Goal: Transaction & Acquisition: Purchase product/service

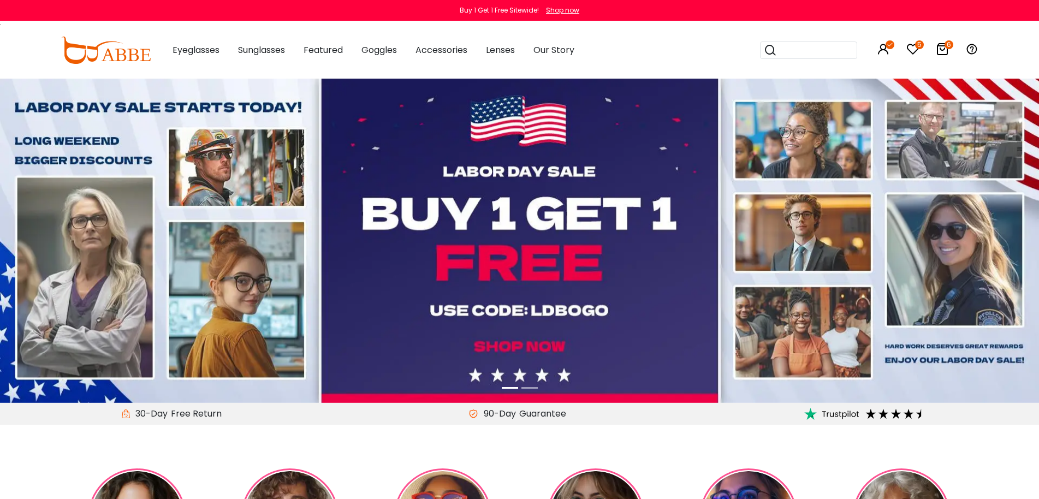
click at [792, 49] on input "search" at bounding box center [815, 50] width 76 height 16
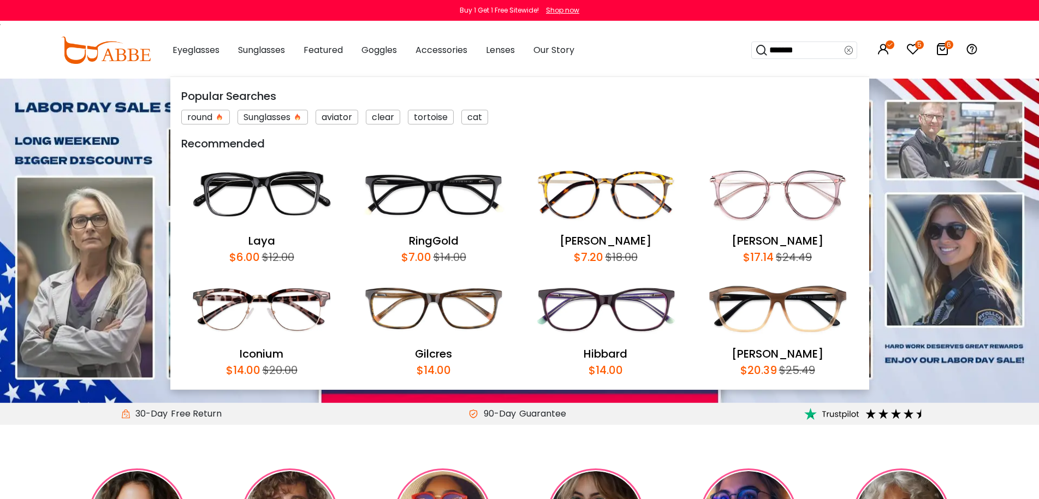
type input "********"
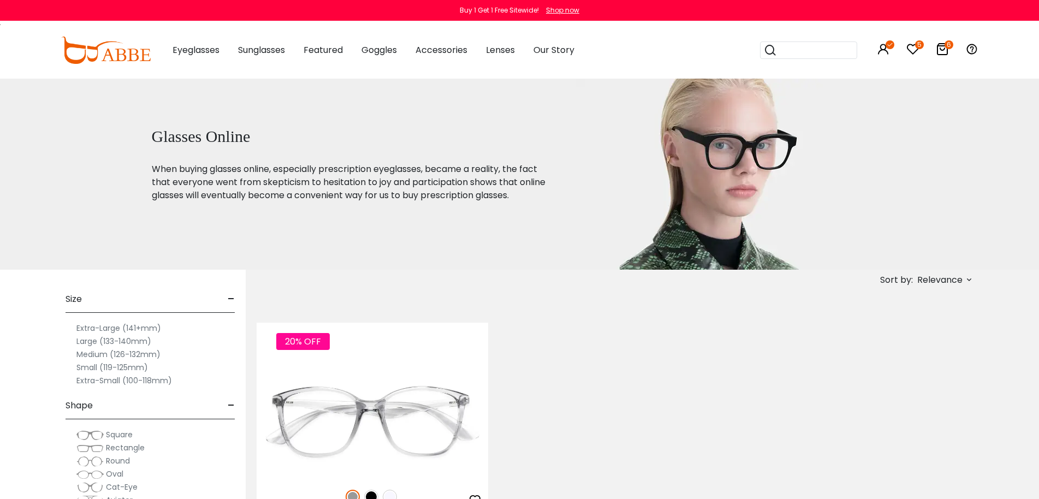
scroll to position [109, 0]
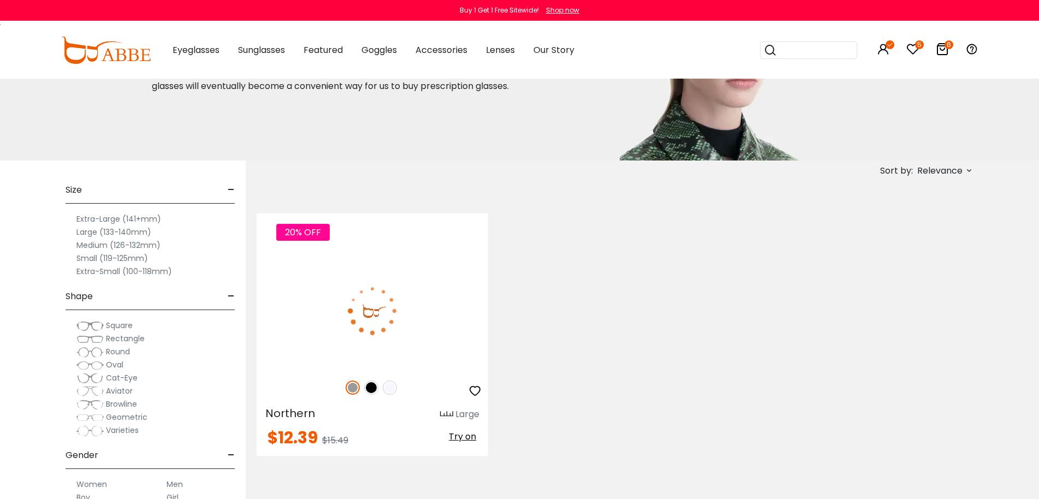
click at [386, 380] on div "20% OFF" at bounding box center [372, 387] width 231 height 23
click at [391, 395] on div "20% OFF" at bounding box center [372, 387] width 231 height 23
click at [391, 390] on img at bounding box center [390, 387] width 14 height 14
click at [368, 288] on img at bounding box center [372, 311] width 231 height 116
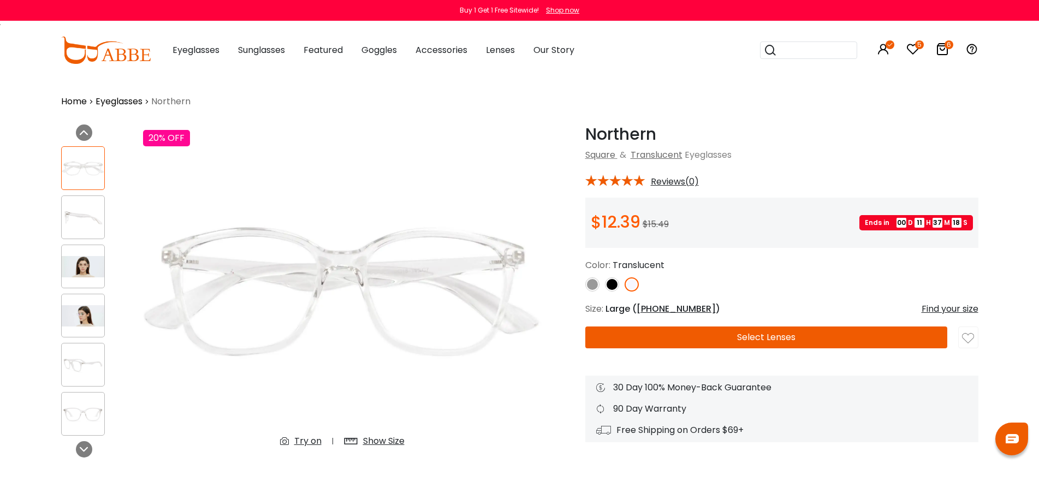
click at [84, 271] on img at bounding box center [83, 266] width 43 height 21
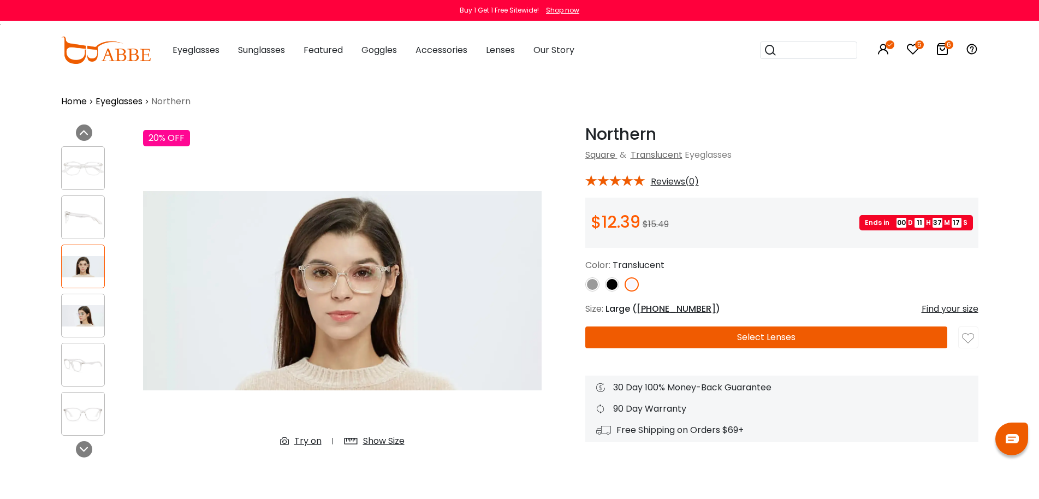
click at [94, 311] on img at bounding box center [83, 315] width 43 height 21
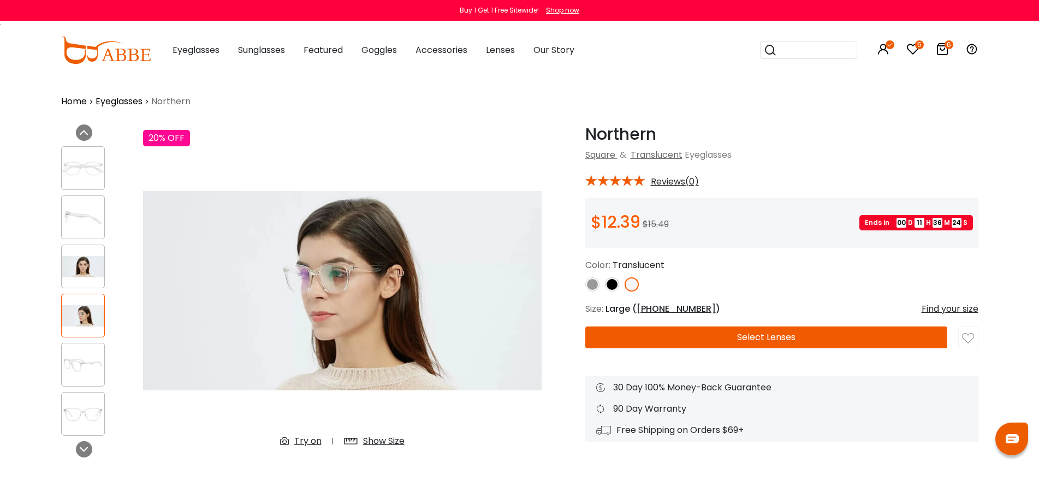
click at [303, 440] on div "Try on" at bounding box center [307, 440] width 27 height 13
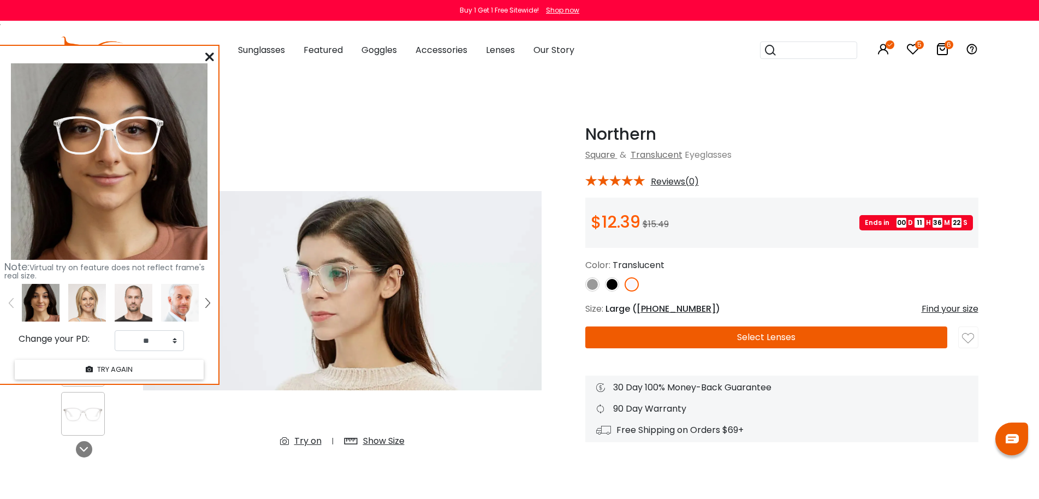
click at [140, 307] on img at bounding box center [134, 303] width 38 height 38
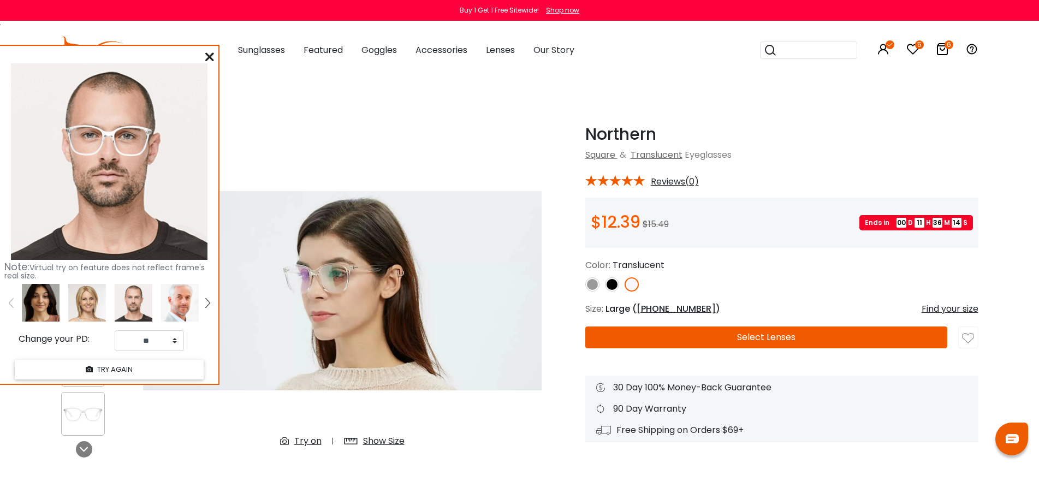
click at [459, 166] on img at bounding box center [342, 290] width 398 height 332
click at [209, 53] on icon at bounding box center [209, 56] width 9 height 9
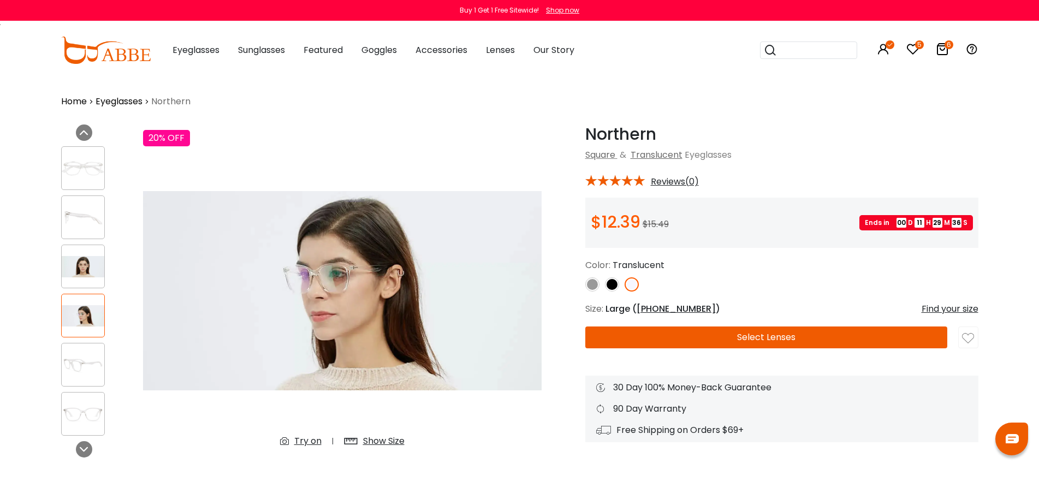
click at [85, 366] on img at bounding box center [83, 364] width 43 height 21
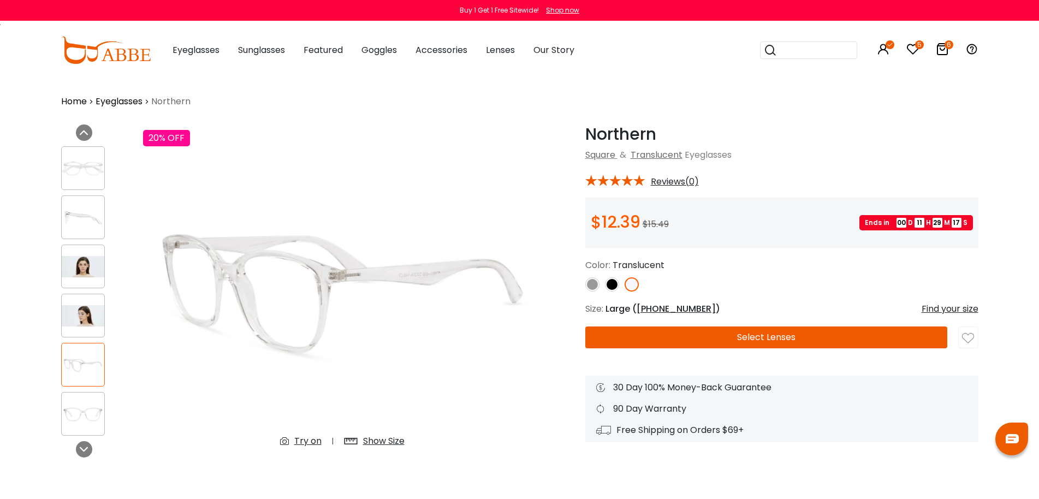
click at [900, 128] on h1 "Northern" at bounding box center [781, 134] width 393 height 20
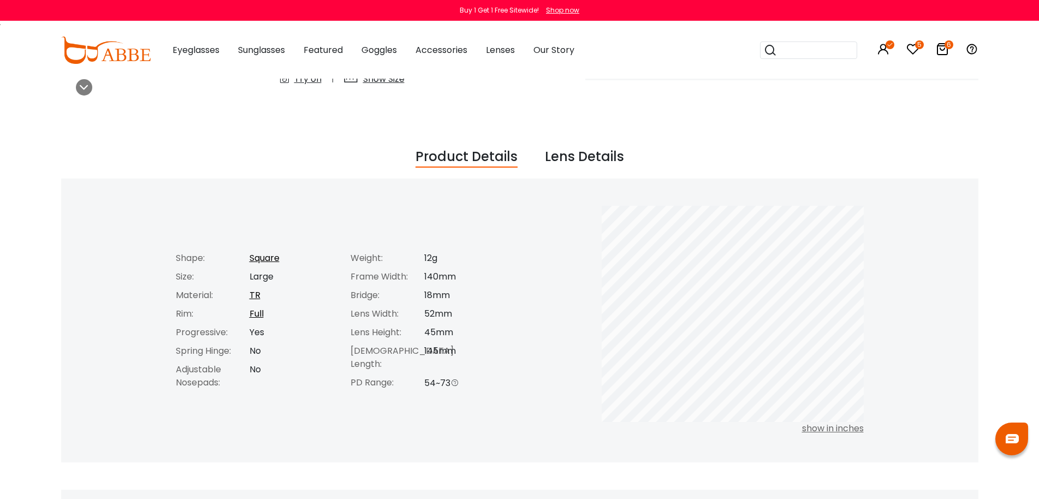
scroll to position [327, 0]
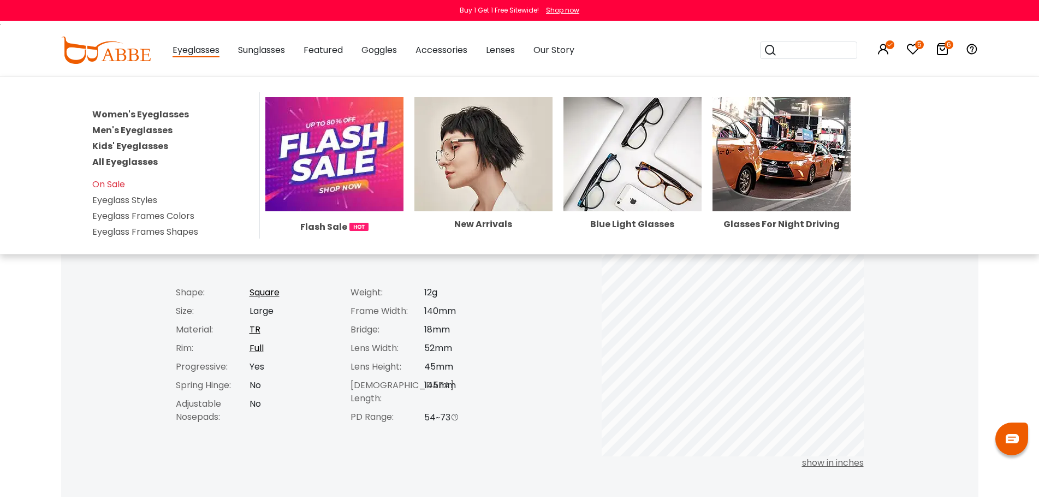
click at [144, 162] on link "All Eyeglasses" at bounding box center [124, 162] width 65 height 13
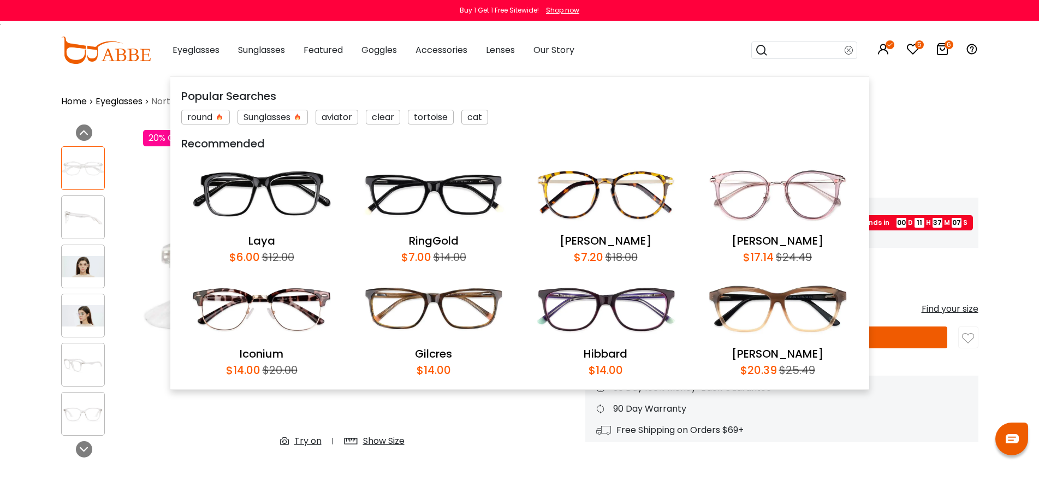
click at [789, 48] on input "search" at bounding box center [806, 50] width 76 height 16
type input "**********"
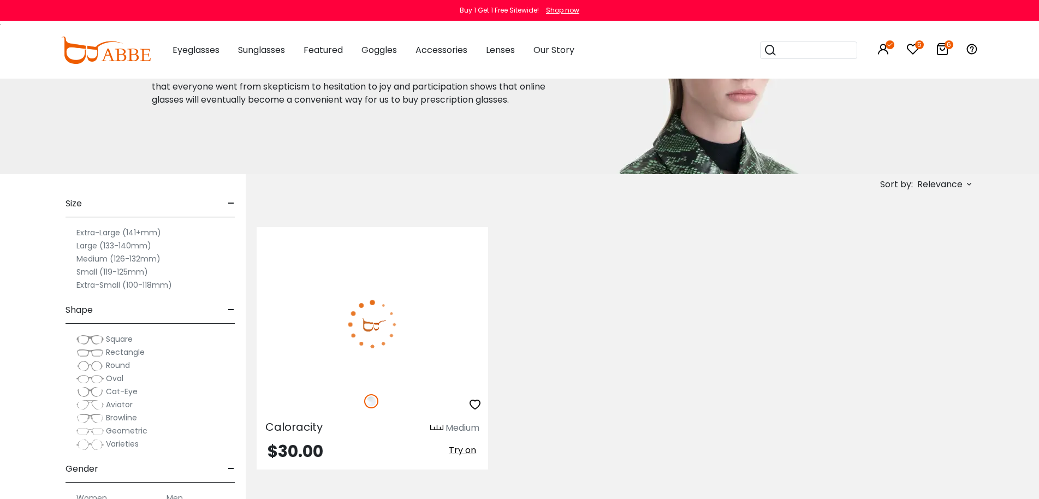
scroll to position [109, 0]
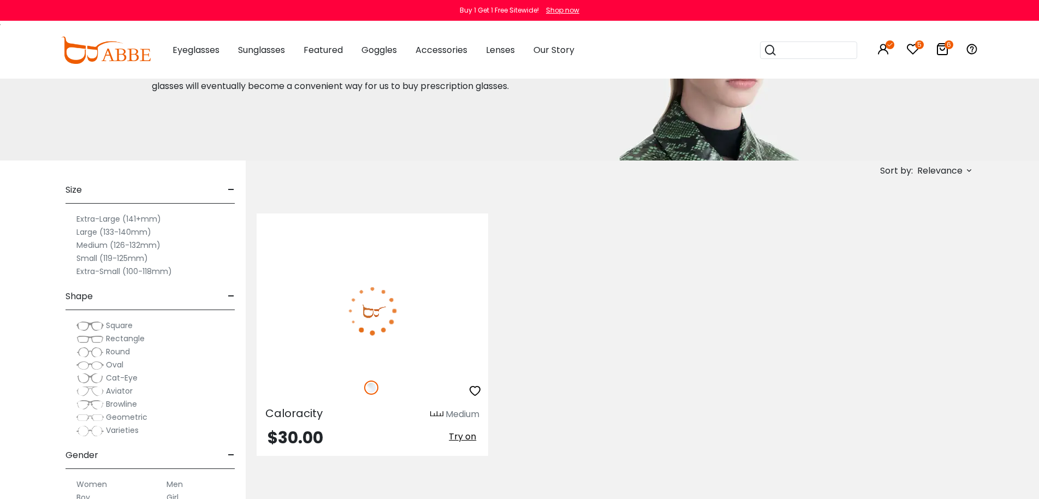
click at [413, 315] on img at bounding box center [372, 311] width 231 height 116
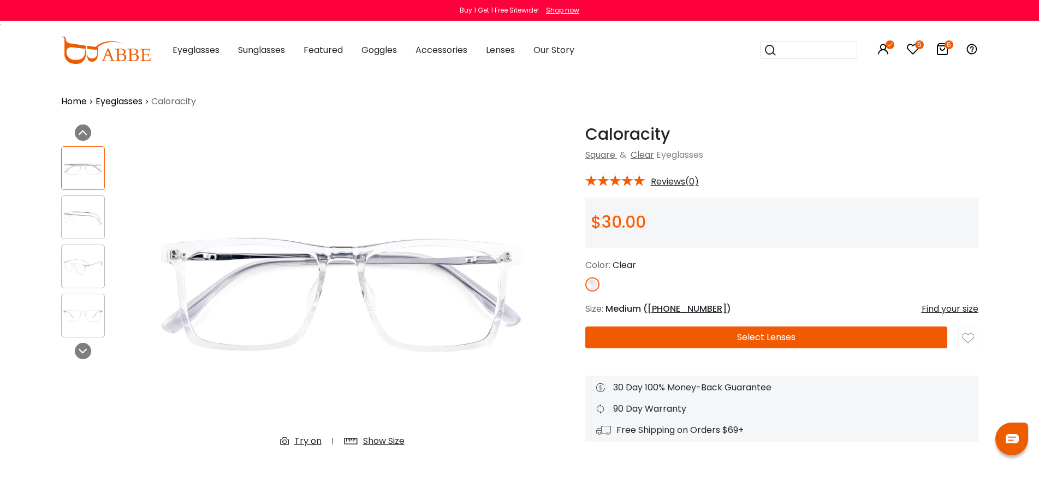
click at [301, 438] on div "Try on" at bounding box center [307, 440] width 27 height 13
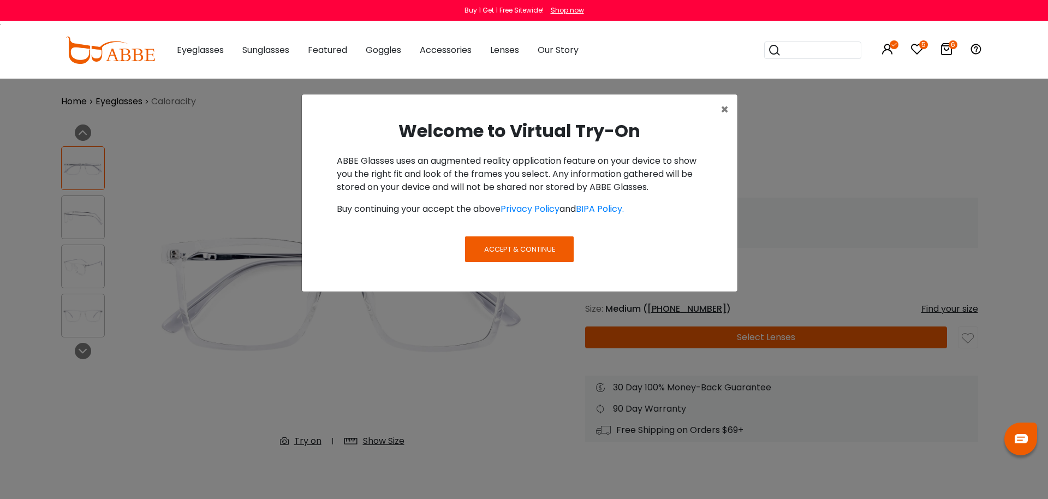
click at [495, 243] on button "Accept & Continue" at bounding box center [519, 248] width 108 height 25
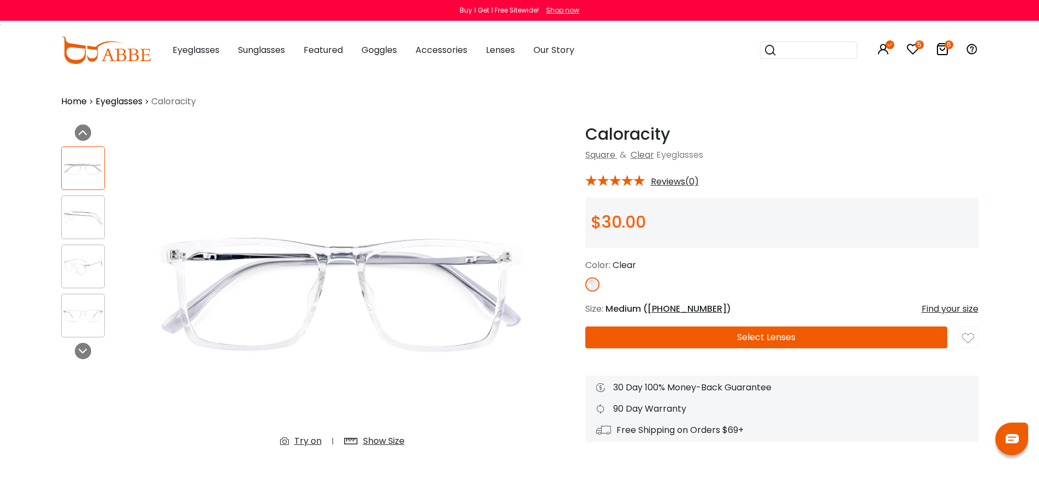
drag, startPoint x: 319, startPoint y: 440, endPoint x: 448, endPoint y: 283, distance: 202.9
click at [319, 440] on div "Try on" at bounding box center [307, 440] width 27 height 13
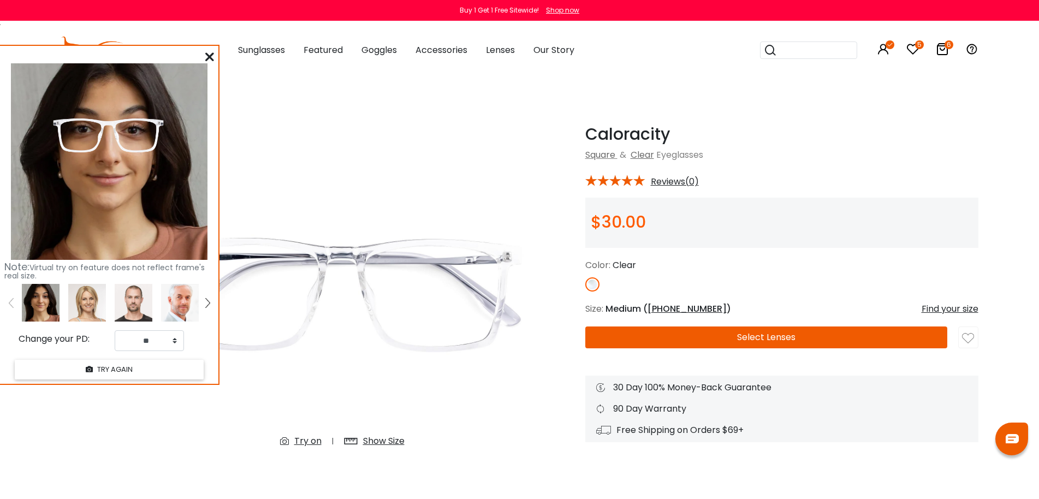
click at [128, 304] on img at bounding box center [134, 303] width 38 height 38
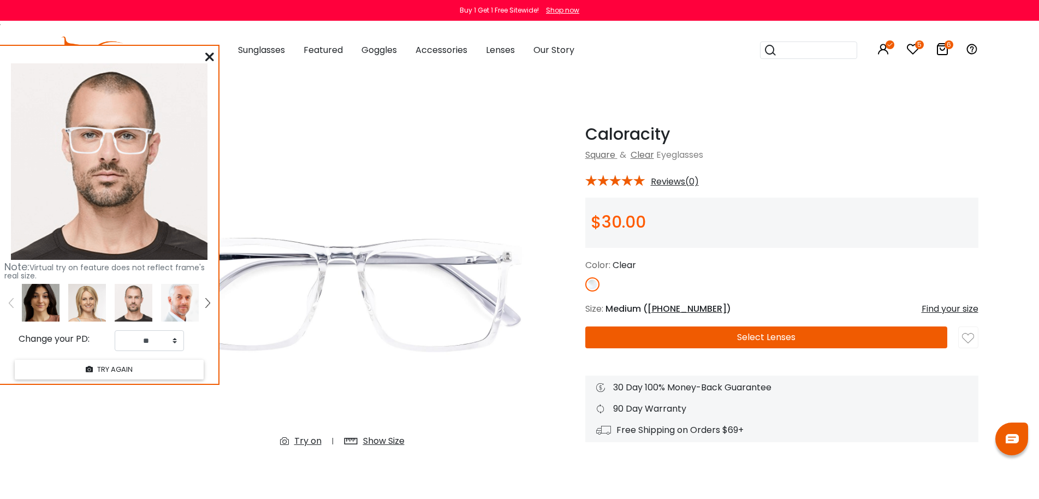
click at [180, 300] on img at bounding box center [180, 303] width 38 height 38
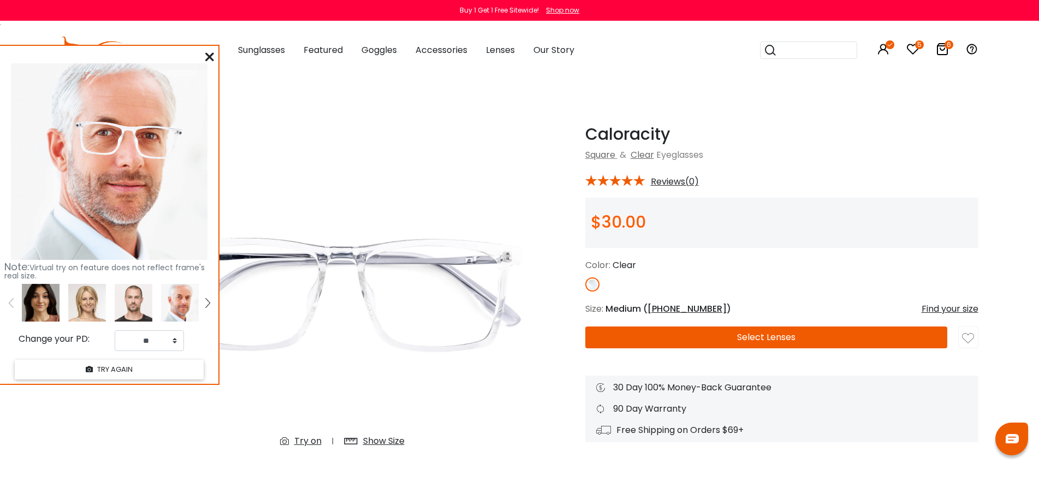
click at [206, 302] on img at bounding box center [207, 303] width 4 height 10
click at [102, 299] on img at bounding box center [87, 303] width 38 height 38
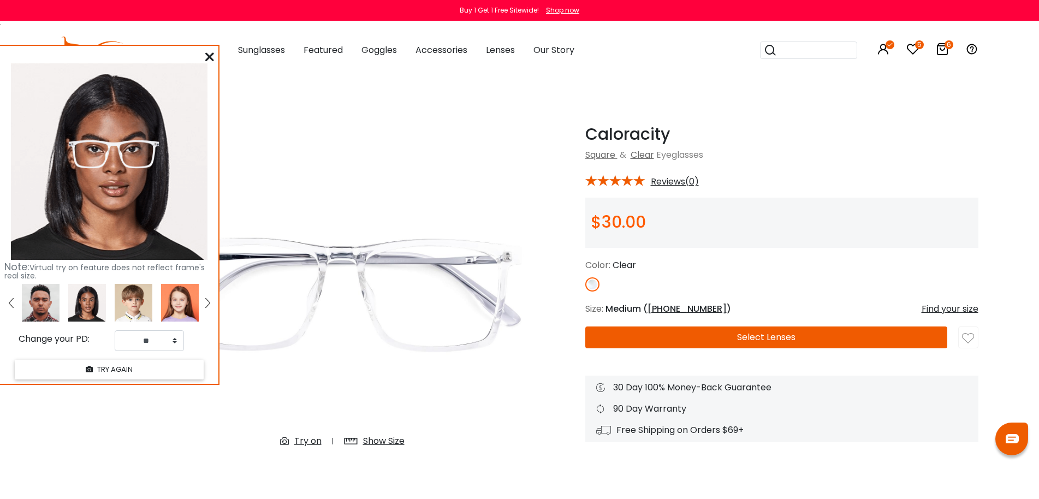
click at [170, 305] on img at bounding box center [180, 303] width 38 height 38
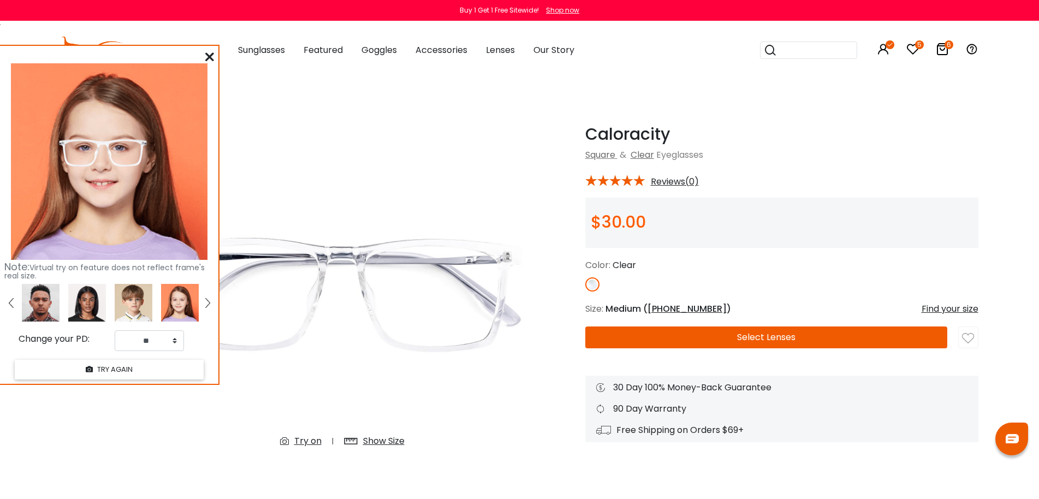
click at [41, 299] on img at bounding box center [41, 303] width 38 height 38
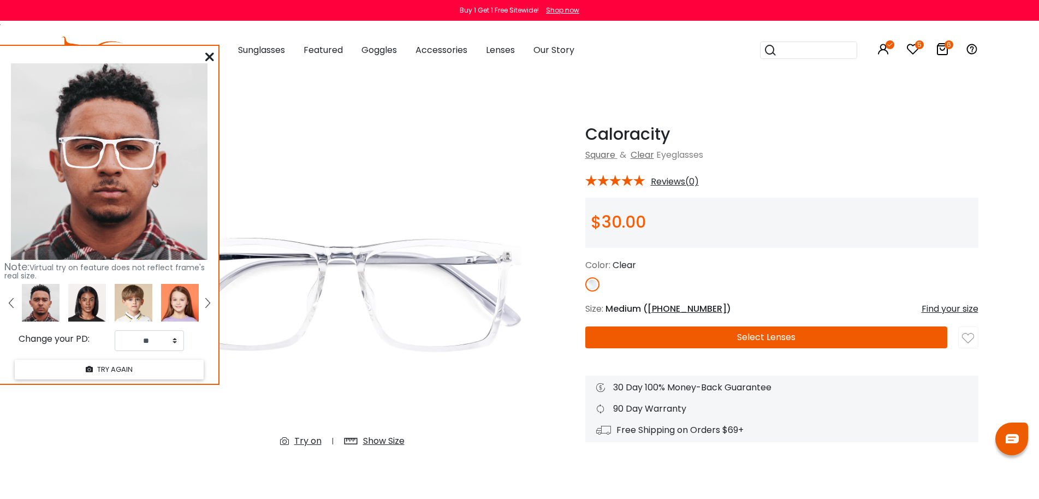
click at [213, 58] on icon at bounding box center [209, 56] width 9 height 9
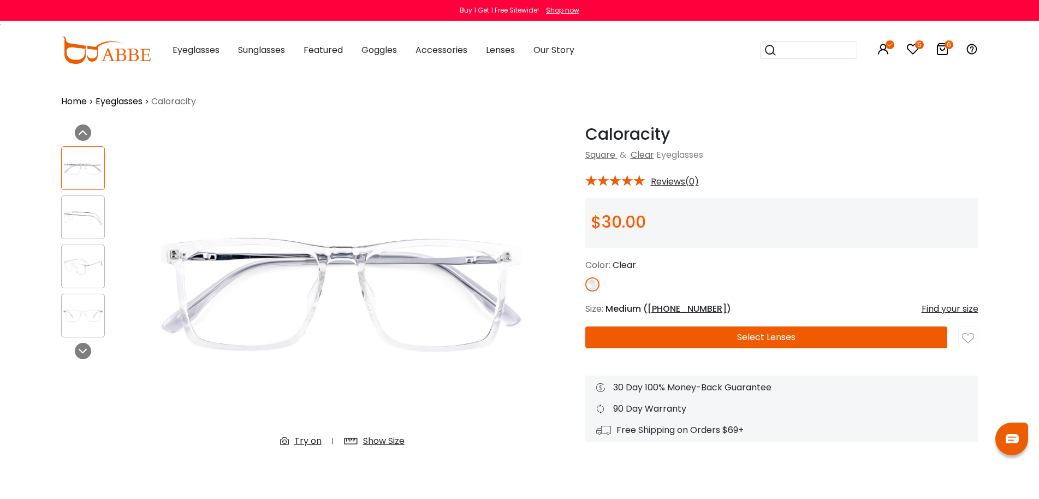
click at [97, 221] on img at bounding box center [83, 217] width 43 height 21
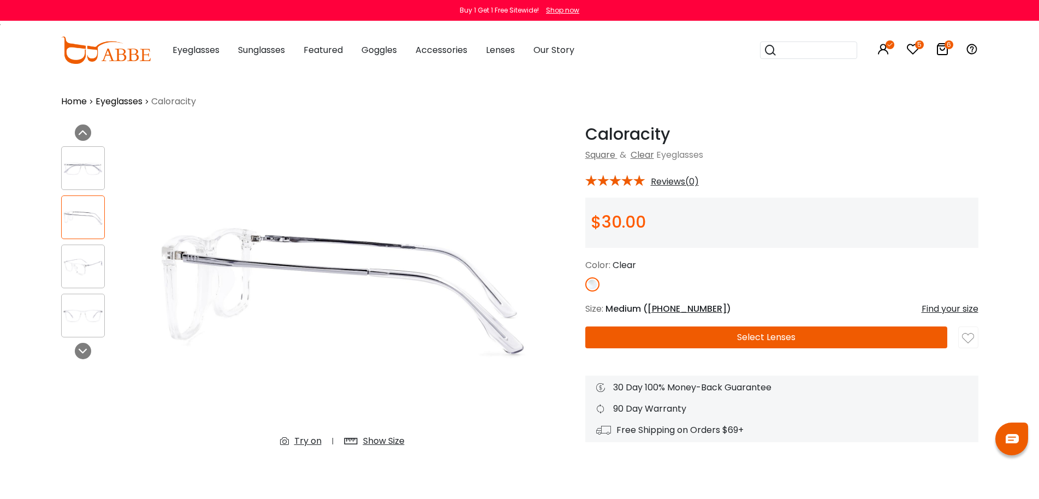
click at [73, 267] on img at bounding box center [83, 266] width 43 height 21
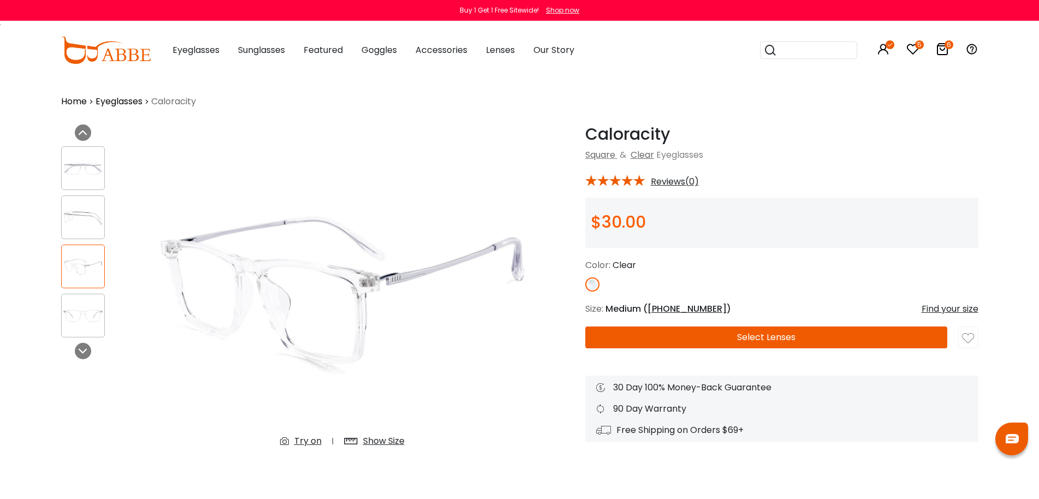
click at [73, 315] on img at bounding box center [83, 315] width 43 height 21
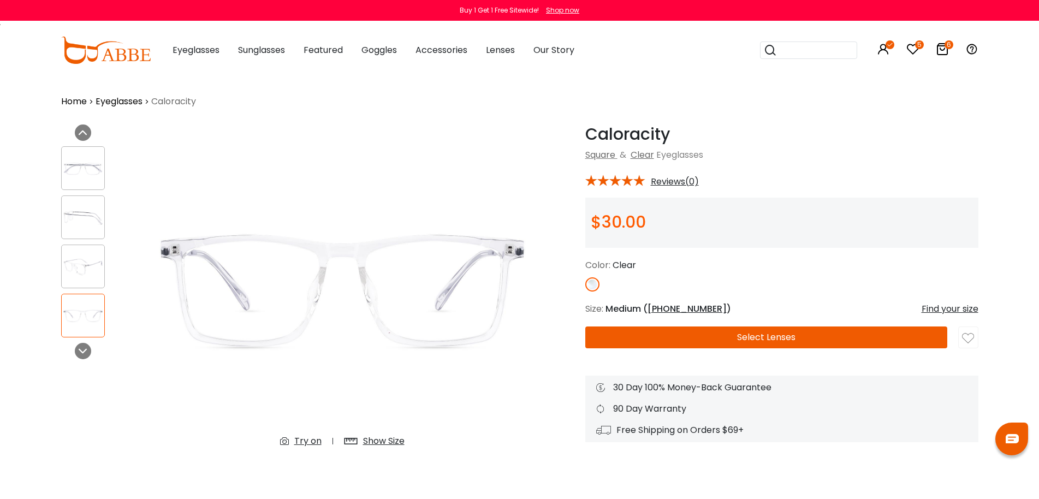
click at [81, 168] on img at bounding box center [83, 168] width 43 height 21
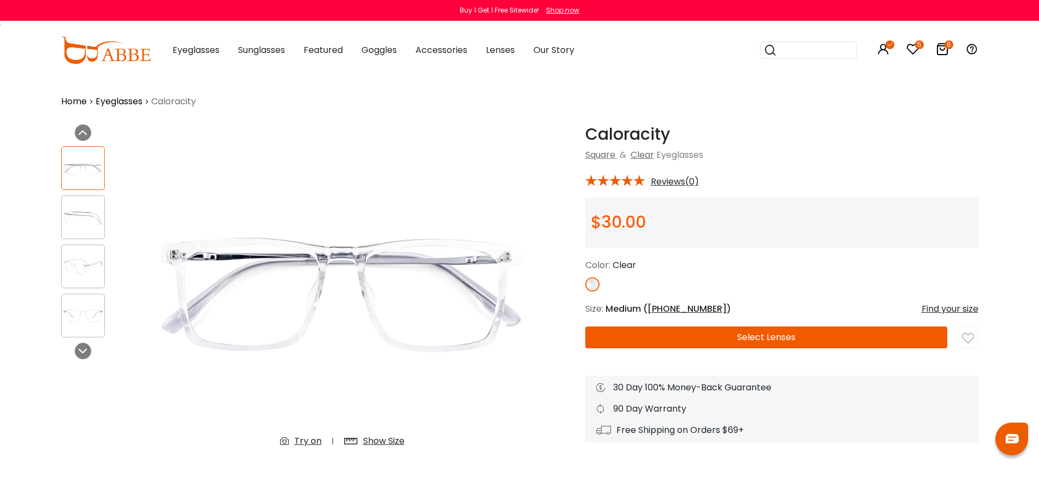
click at [693, 334] on button "Select Lenses" at bounding box center [766, 337] width 362 height 22
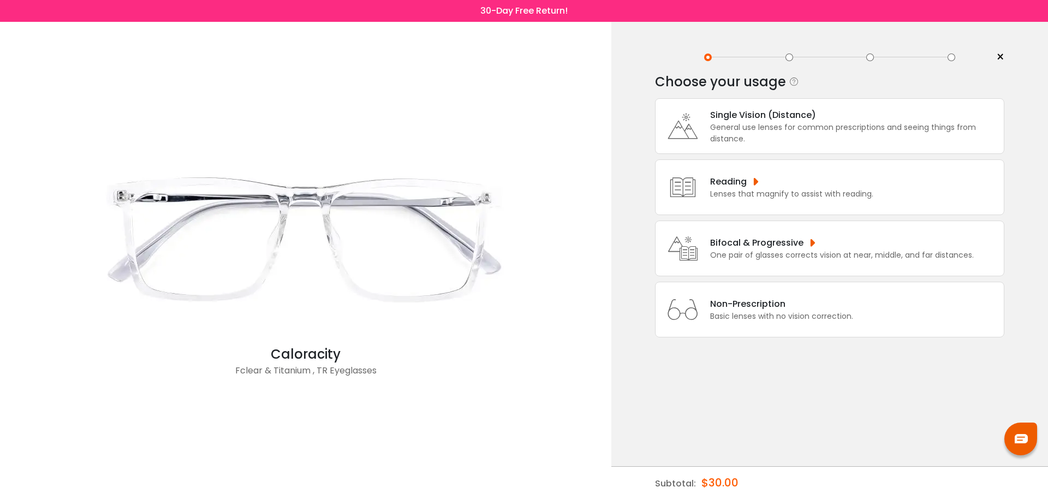
click at [819, 115] on div "Single Vision (Distance)" at bounding box center [854, 115] width 288 height 14
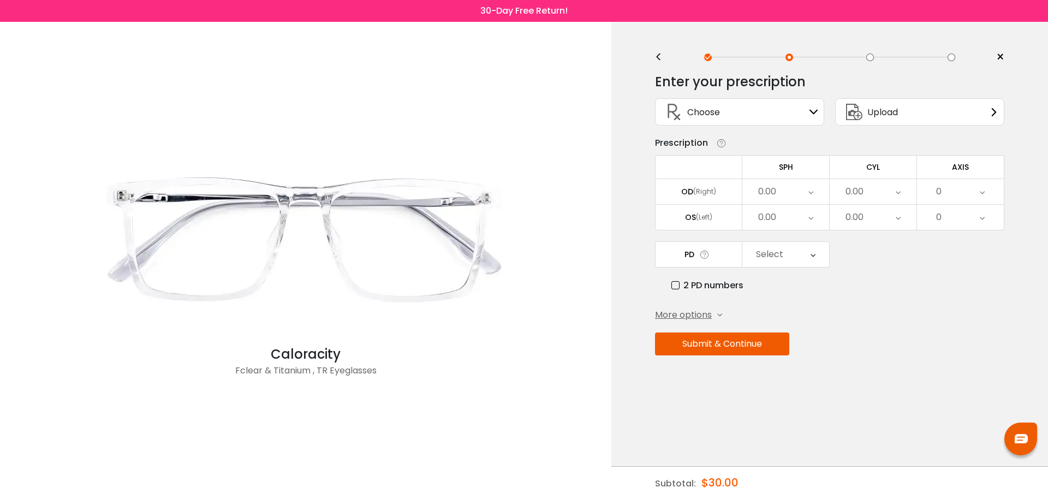
click at [794, 253] on div "Select" at bounding box center [785, 254] width 87 height 25
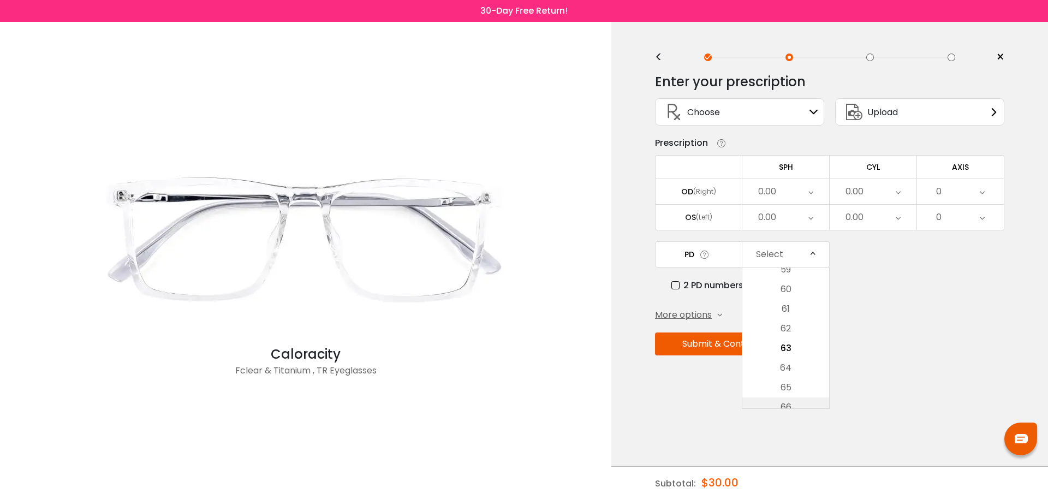
click at [798, 402] on li "66" at bounding box center [785, 407] width 87 height 20
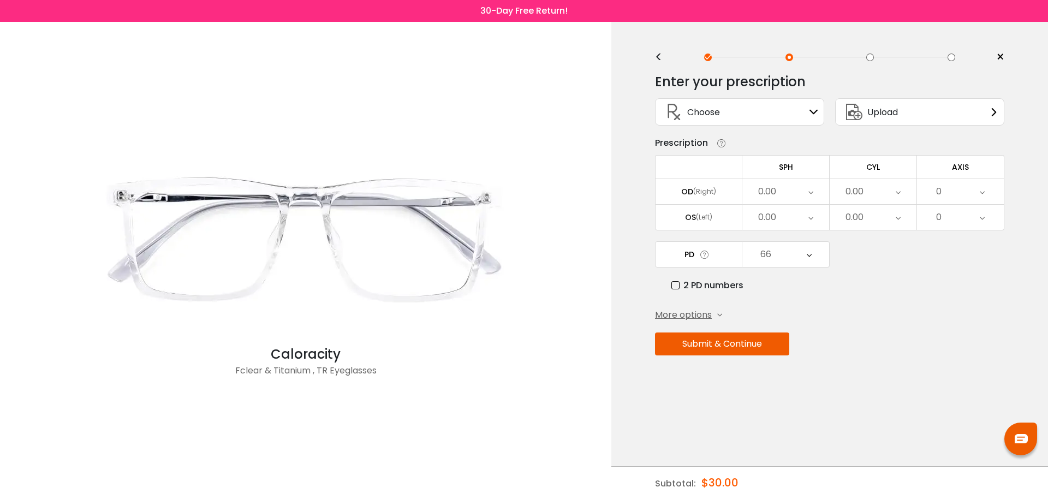
click at [783, 193] on div "0.00" at bounding box center [785, 191] width 87 height 25
click at [795, 269] on li "-1.50" at bounding box center [785, 277] width 87 height 20
click at [808, 218] on icon at bounding box center [810, 217] width 5 height 25
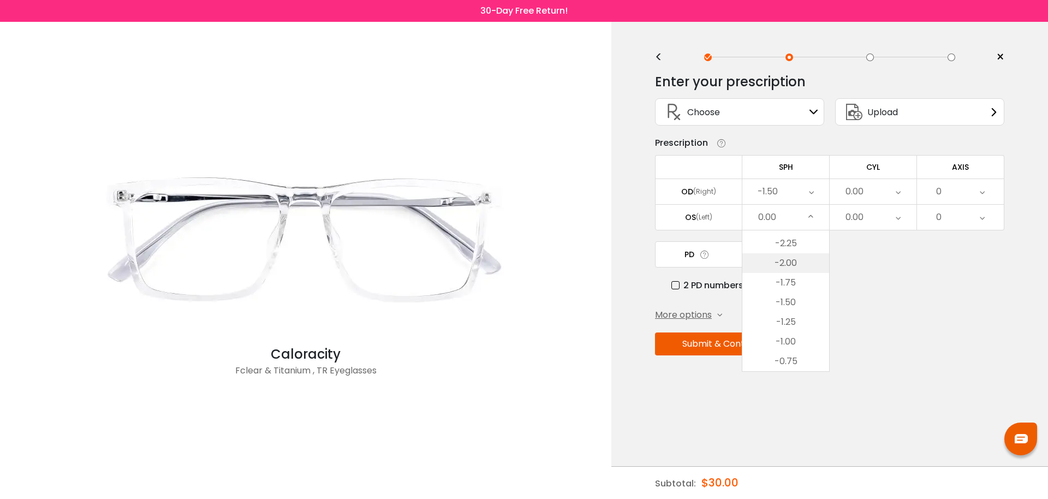
click at [785, 260] on li "-2.00" at bounding box center [785, 263] width 87 height 20
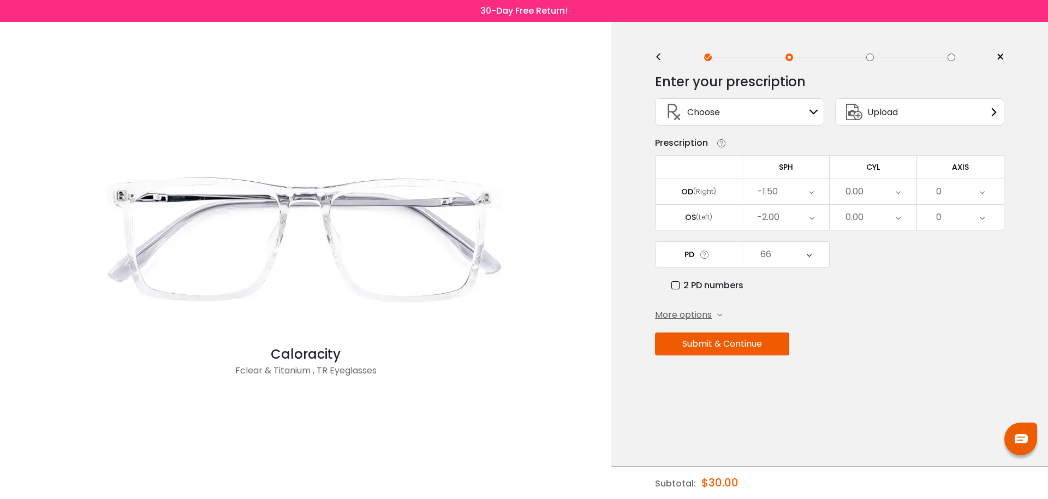
click at [868, 192] on div "0.00" at bounding box center [873, 191] width 87 height 25
click at [881, 266] on li "-2.50" at bounding box center [873, 271] width 87 height 20
click at [870, 212] on div "0.00" at bounding box center [873, 217] width 87 height 25
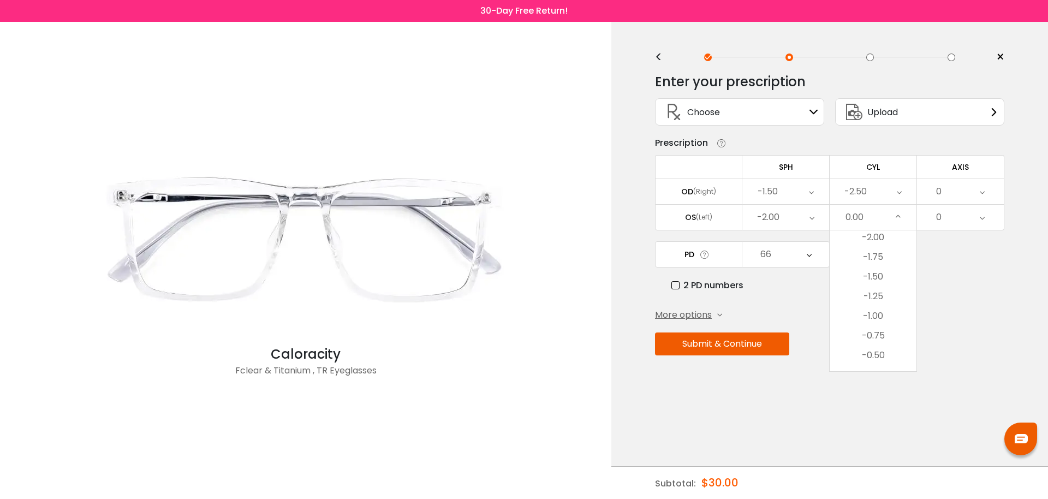
scroll to position [291, 0]
click at [881, 264] on li "-2.00" at bounding box center [873, 263] width 87 height 20
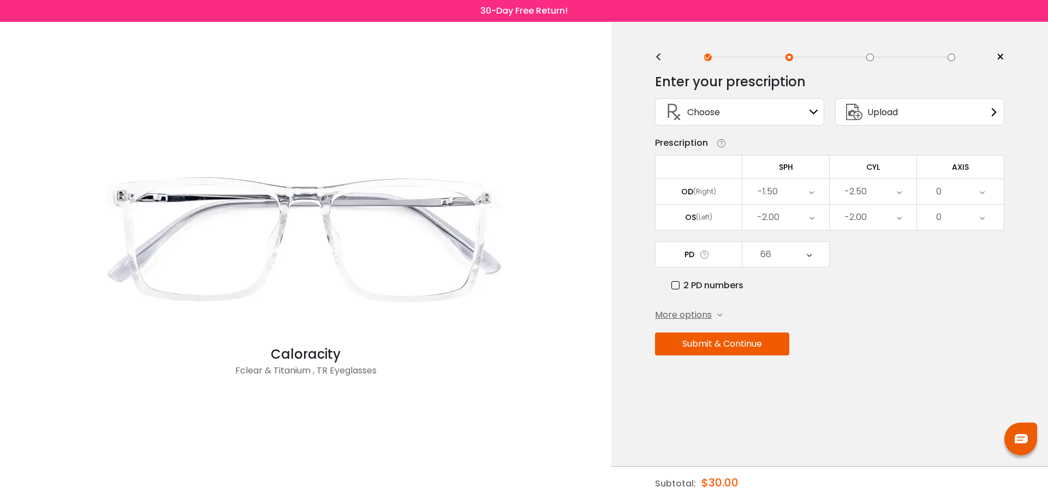
click at [962, 193] on div "0" at bounding box center [960, 191] width 87 height 25
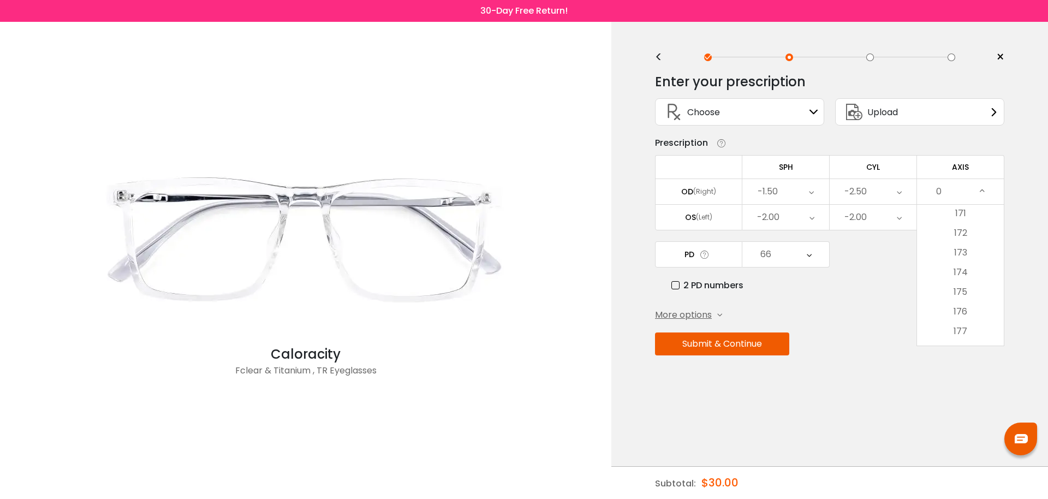
scroll to position [3416, 0]
click at [961, 241] on li "175" at bounding box center [960, 238] width 87 height 20
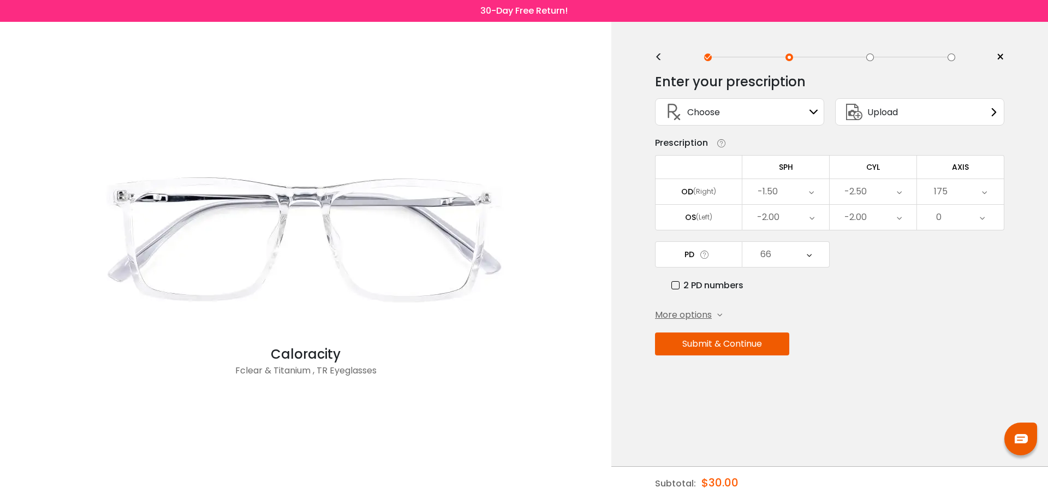
click at [957, 214] on div "0" at bounding box center [960, 217] width 87 height 25
click at [963, 260] on li "175" at bounding box center [960, 263] width 87 height 20
click at [749, 343] on button "Submit & Continue" at bounding box center [722, 343] width 134 height 23
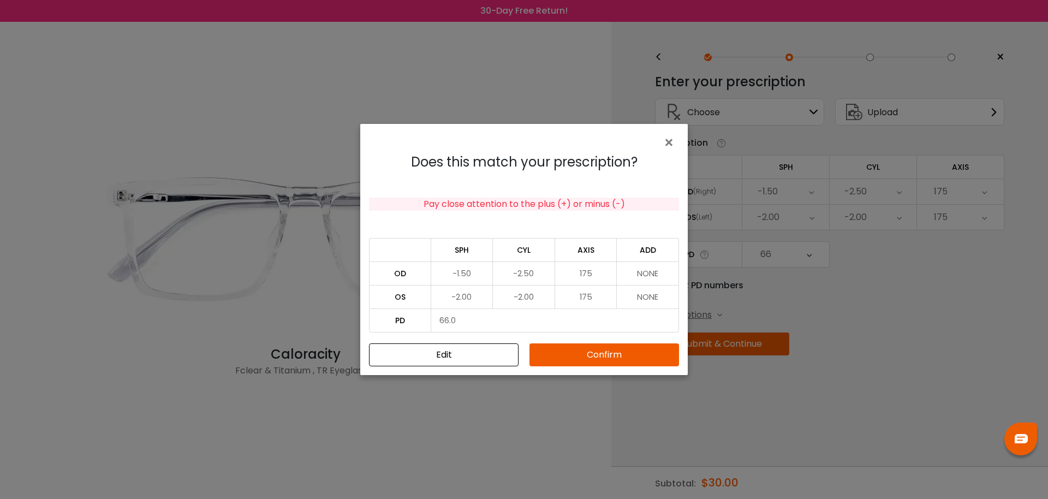
click at [579, 358] on button "Confirm" at bounding box center [604, 354] width 150 height 23
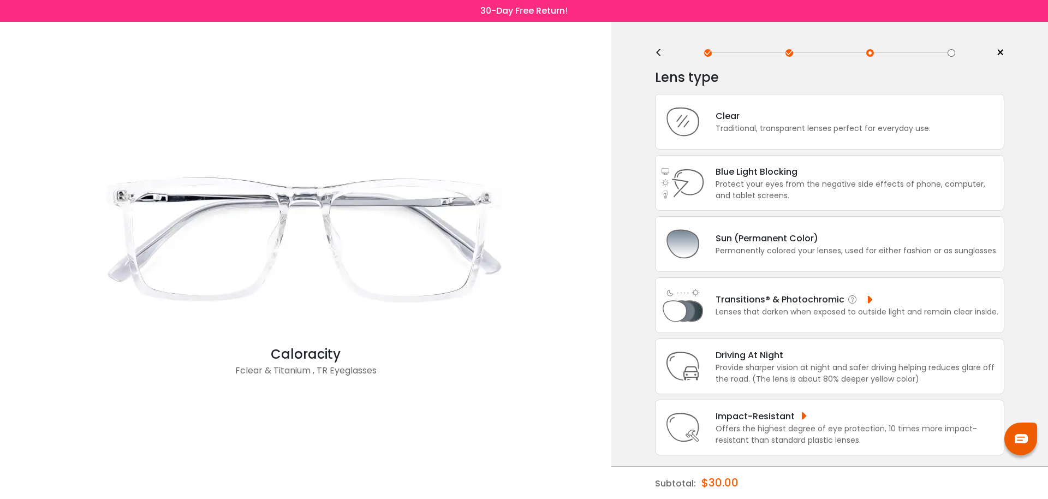
scroll to position [0, 0]
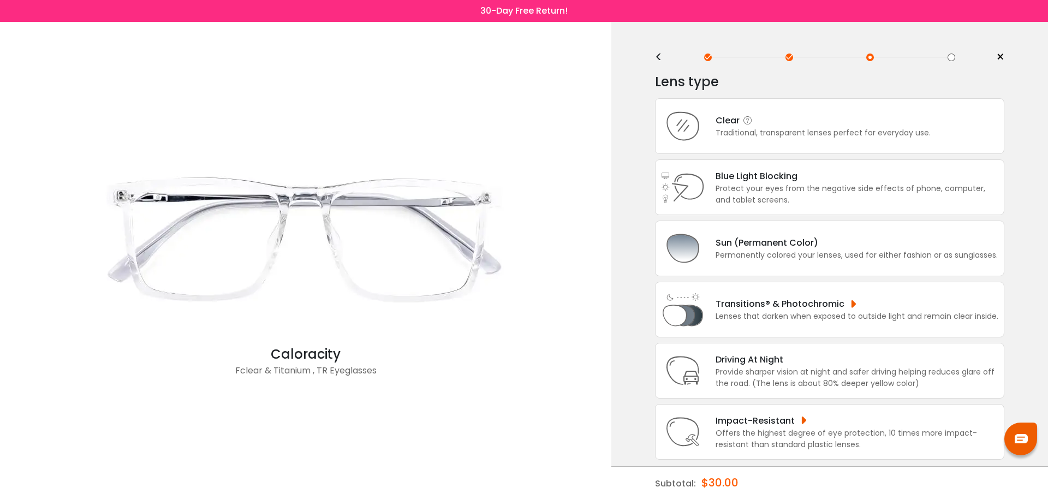
click at [798, 142] on div "Clear Traditional, transparent lenses perfect for everyday use." at bounding box center [829, 126] width 349 height 56
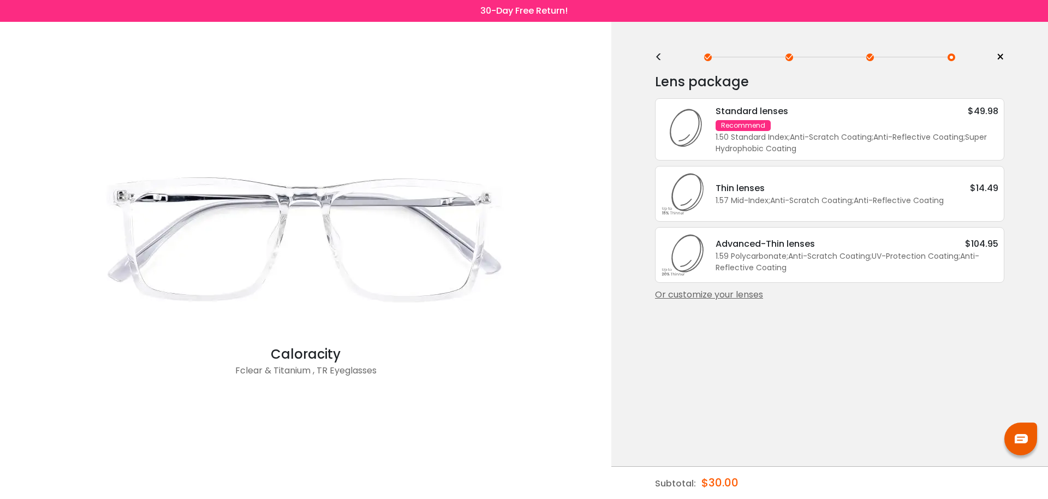
click at [656, 56] on div "<" at bounding box center [663, 57] width 16 height 9
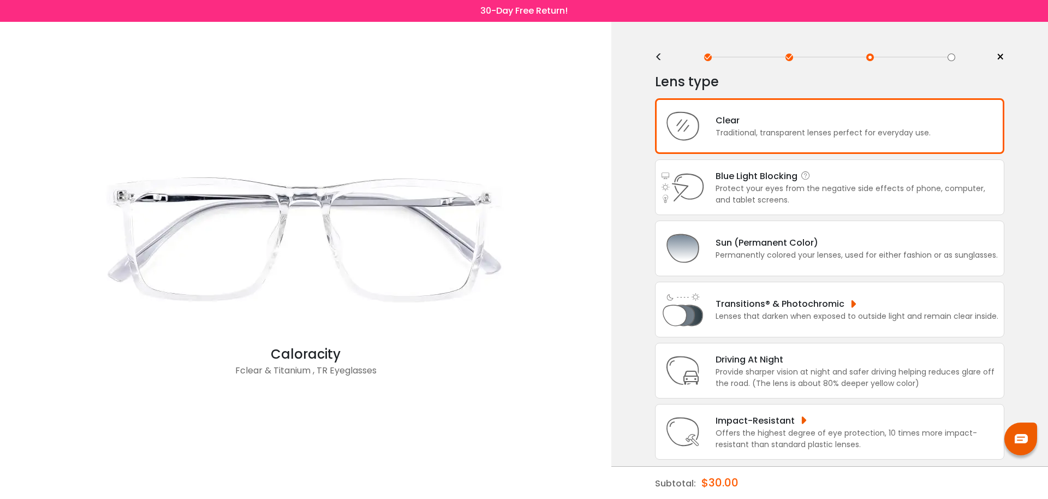
click at [844, 190] on div "Protect your eyes from the negative side effects of phone, computer, and tablet…" at bounding box center [857, 194] width 283 height 23
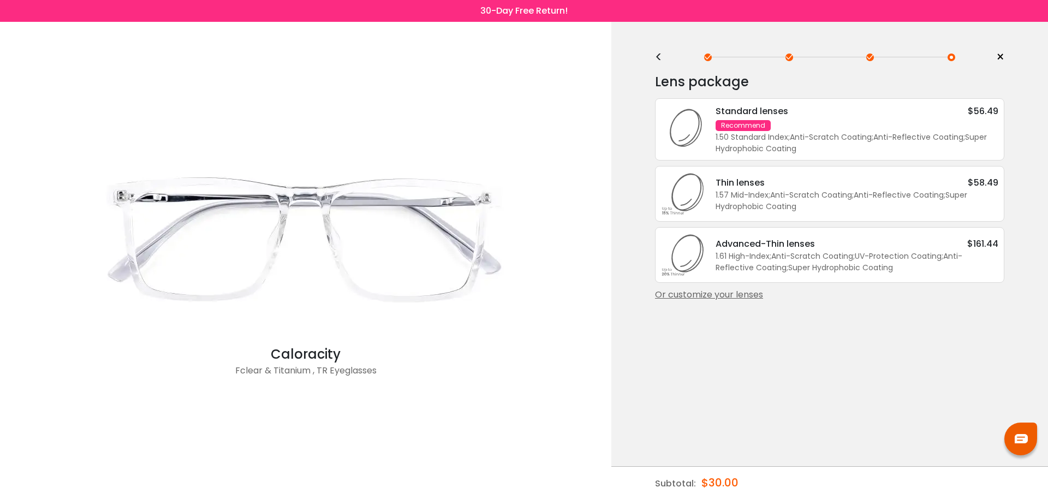
click at [866, 126] on div "Standard lenses $56.49 Recommend 1.50 Standard Index ; Anti-Scratch Coating ; A…" at bounding box center [852, 129] width 294 height 50
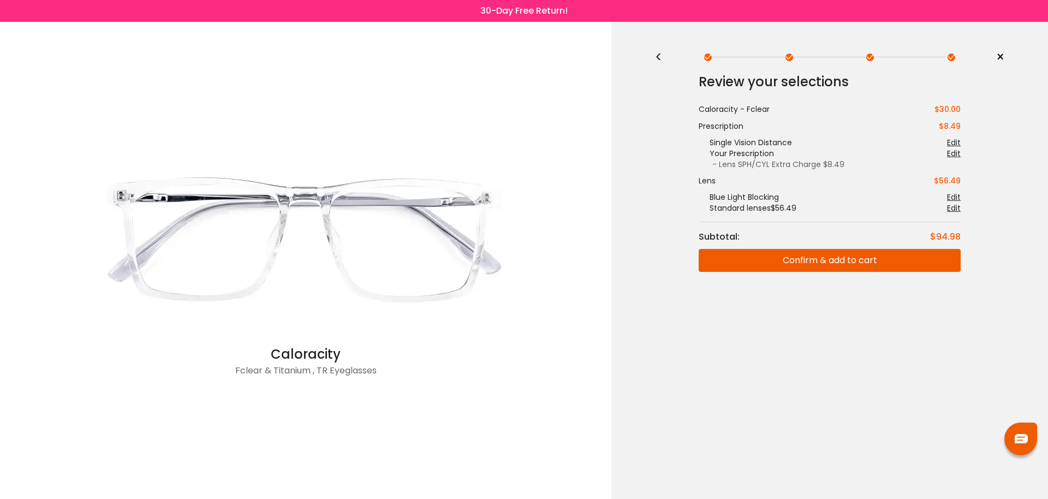
click at [838, 261] on button "Confirm & add to cart" at bounding box center [830, 260] width 262 height 23
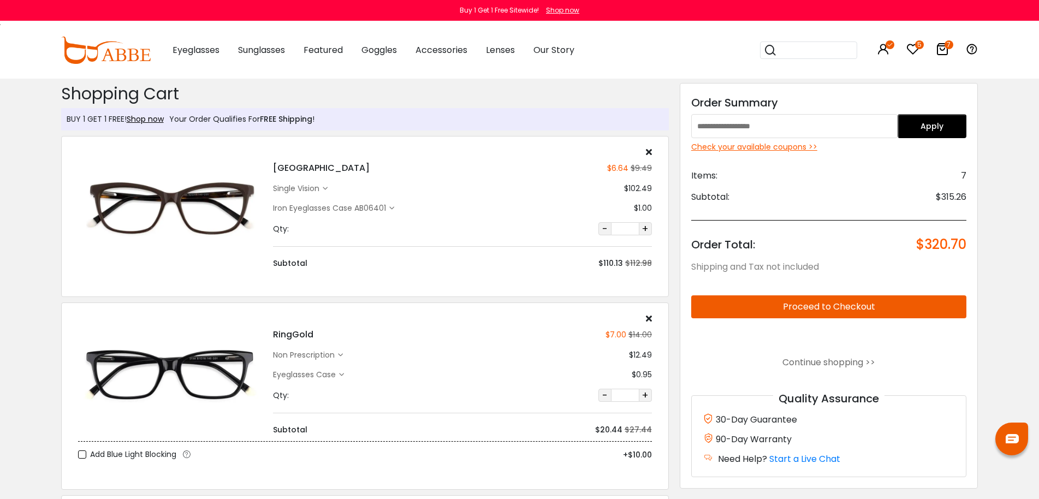
drag, startPoint x: 329, startPoint y: 96, endPoint x: 347, endPoint y: 135, distance: 42.7
click at [329, 96] on h2 "Shopping Cart" at bounding box center [364, 94] width 607 height 20
click at [649, 154] on icon at bounding box center [649, 151] width 6 height 9
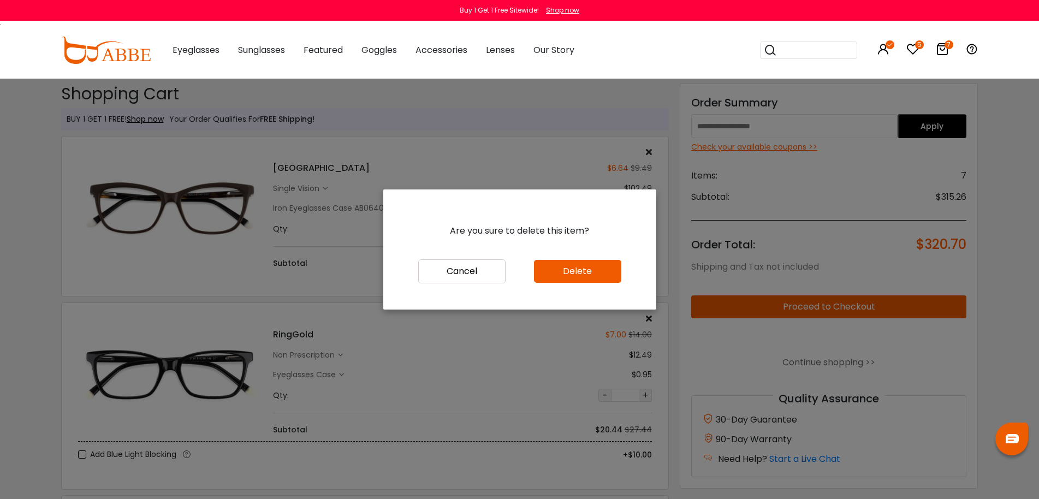
click at [569, 269] on button "Delete" at bounding box center [577, 271] width 87 height 23
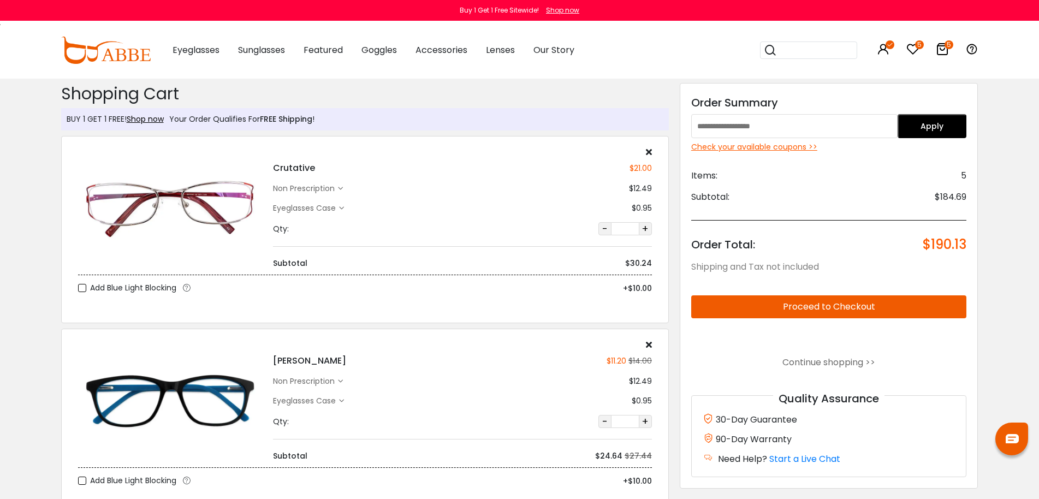
click at [649, 156] on div "Crutative $21.00 non prescription $12.49 Eyeglasses Case $0.95 Qty: - *" at bounding box center [462, 208] width 390 height 122
click at [651, 154] on icon at bounding box center [649, 151] width 6 height 9
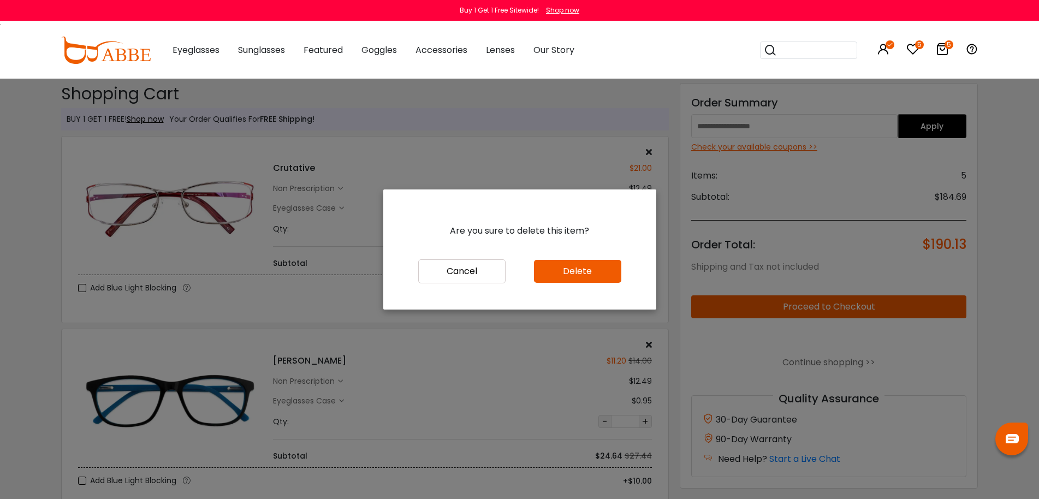
click at [609, 261] on button "Delete" at bounding box center [577, 271] width 87 height 23
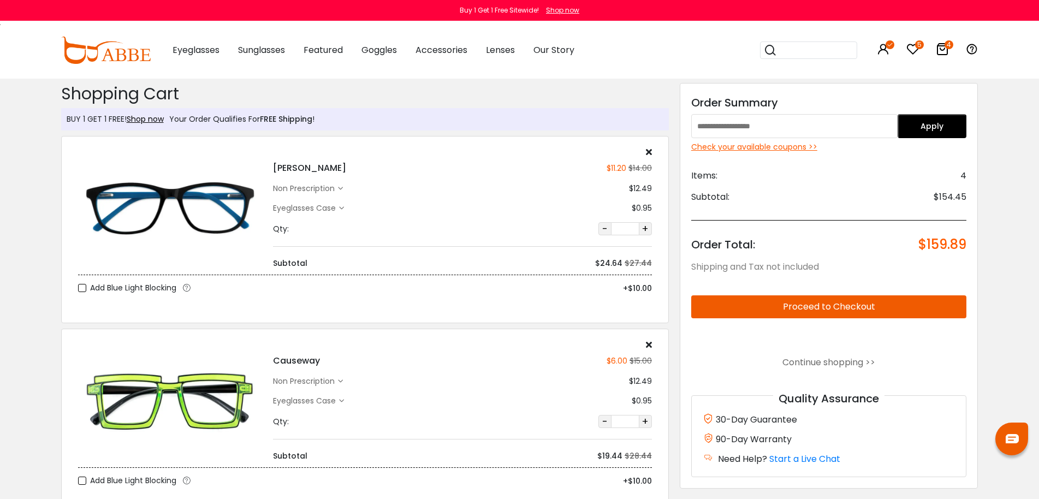
click at [648, 151] on icon at bounding box center [649, 151] width 6 height 9
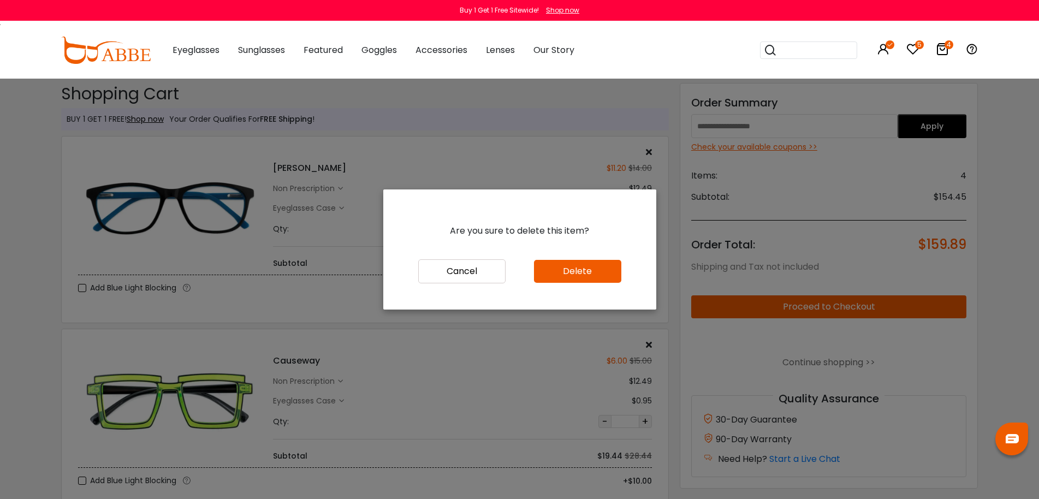
click at [593, 269] on button "Delete" at bounding box center [577, 271] width 87 height 23
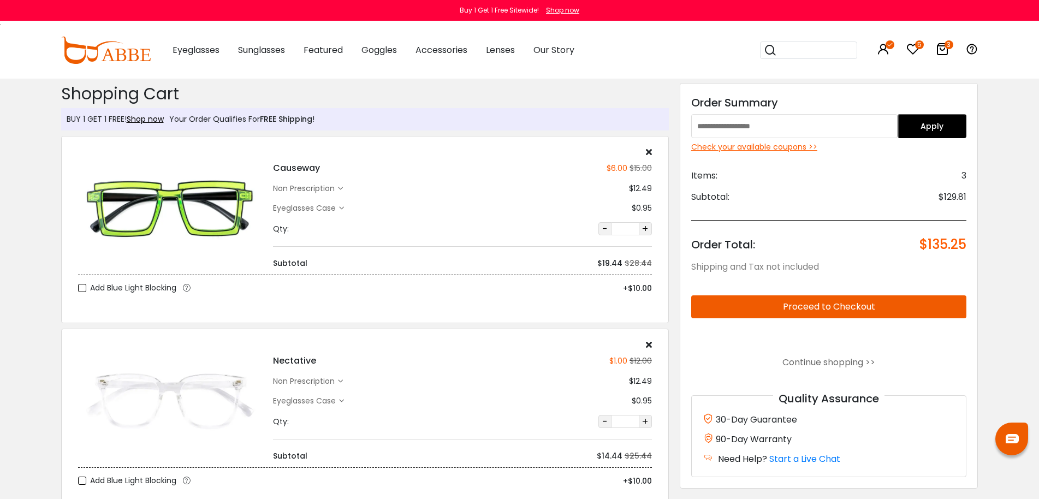
click at [647, 154] on icon at bounding box center [649, 151] width 6 height 9
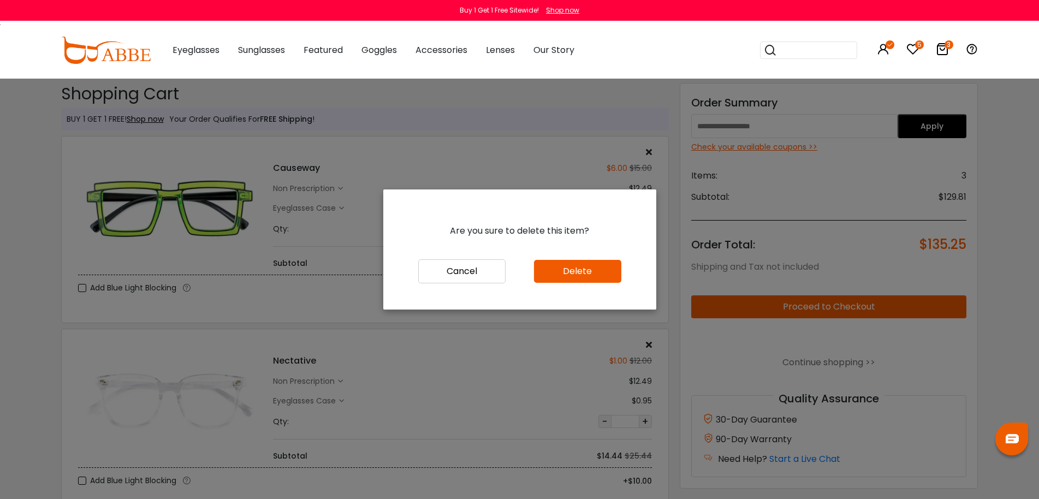
click at [589, 277] on button "Delete" at bounding box center [577, 271] width 87 height 23
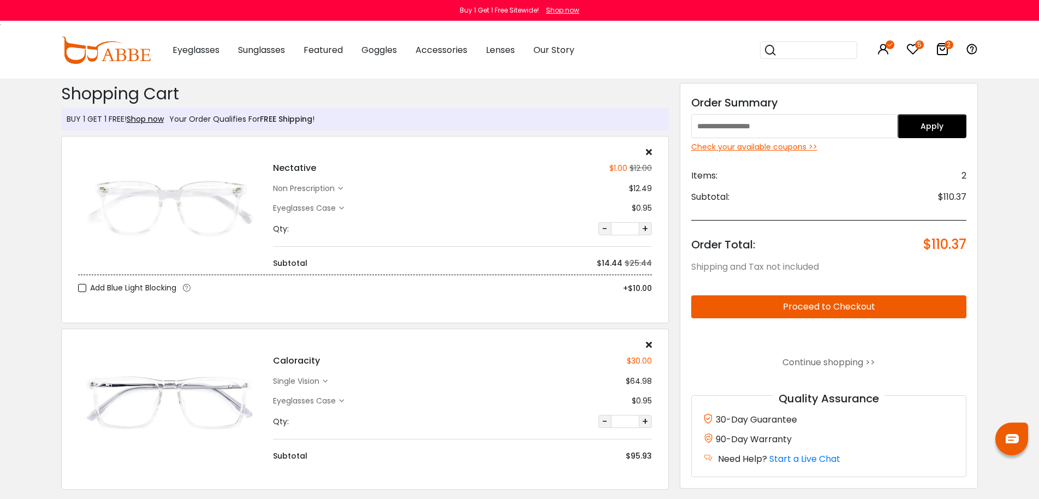
click at [651, 150] on icon at bounding box center [649, 151] width 6 height 9
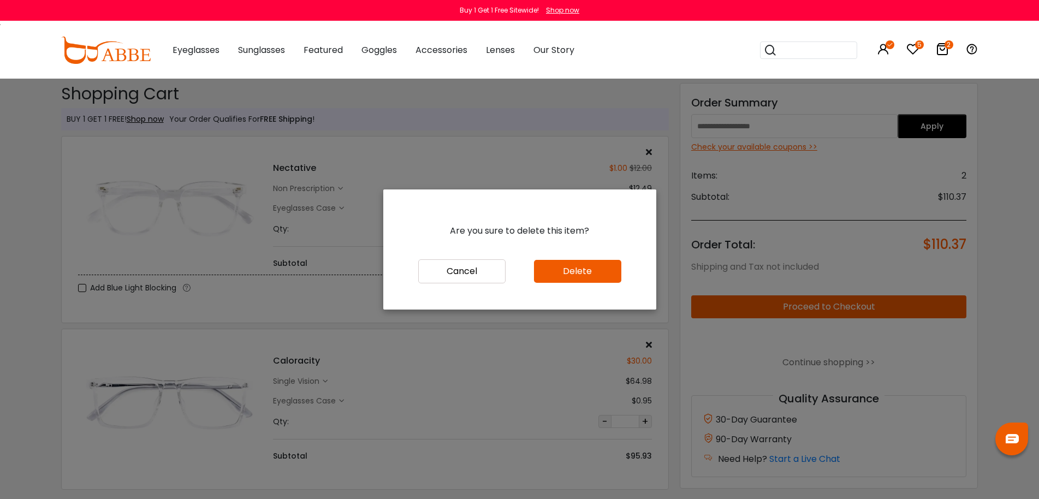
click at [582, 272] on button "Delete" at bounding box center [577, 271] width 87 height 23
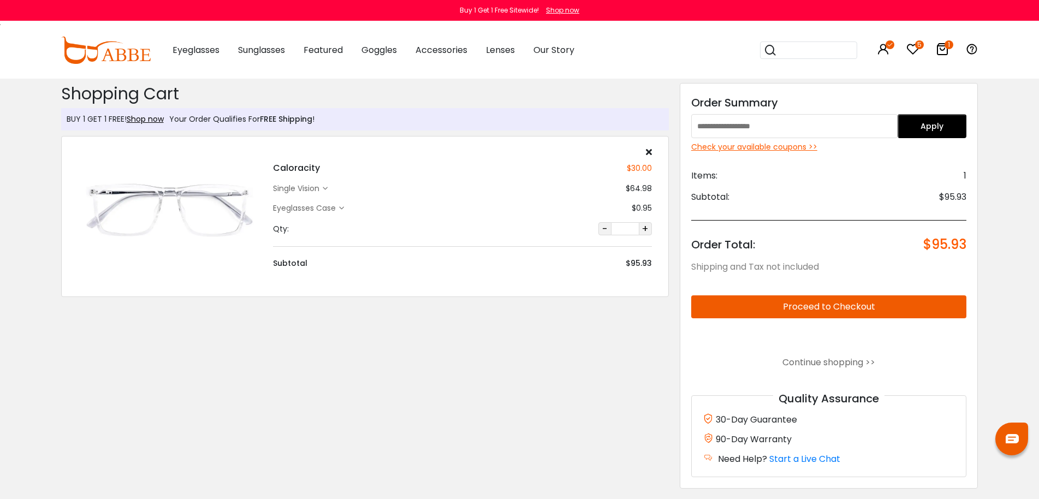
click at [282, 361] on div "Shopping Cart ( 1 ): $95.93 Shipping and Tax not included Shopping Cart BUY 1 G…" at bounding box center [365, 292] width 618 height 426
click at [327, 191] on icon at bounding box center [325, 188] width 5 height 5
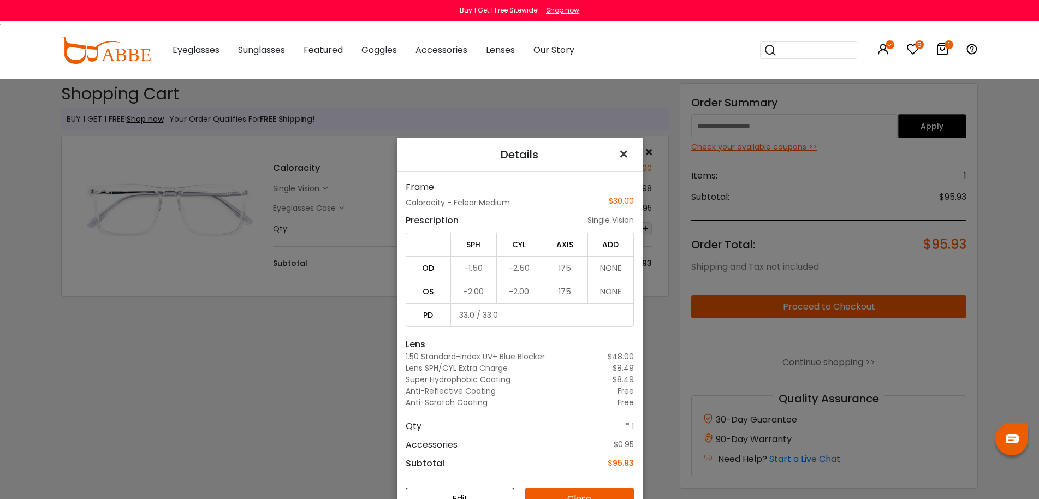
click at [618, 153] on span "×" at bounding box center [626, 153] width 16 height 23
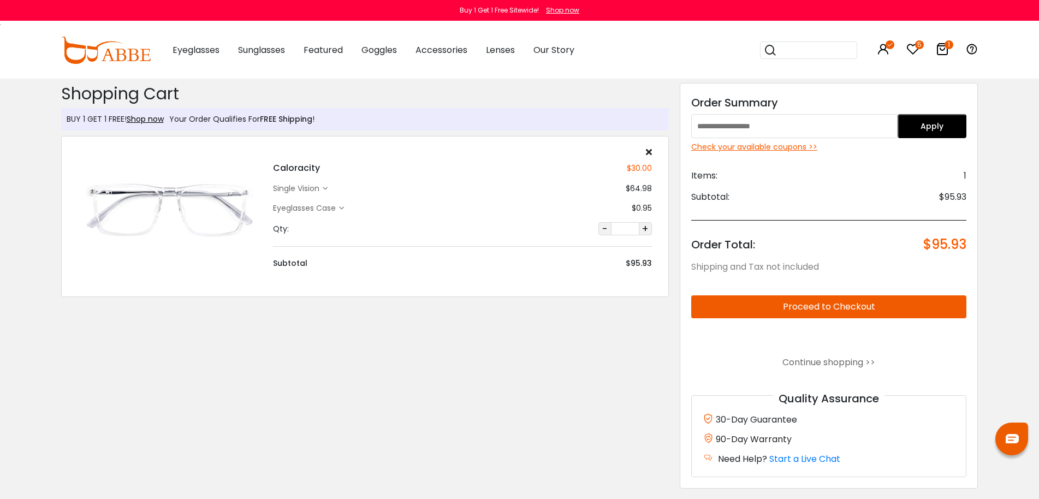
click at [218, 200] on img at bounding box center [170, 208] width 184 height 92
click at [225, 181] on img at bounding box center [170, 208] width 184 height 92
click at [306, 171] on h4 "Caloracity" at bounding box center [296, 168] width 47 height 13
copy h4 "Caloracity"
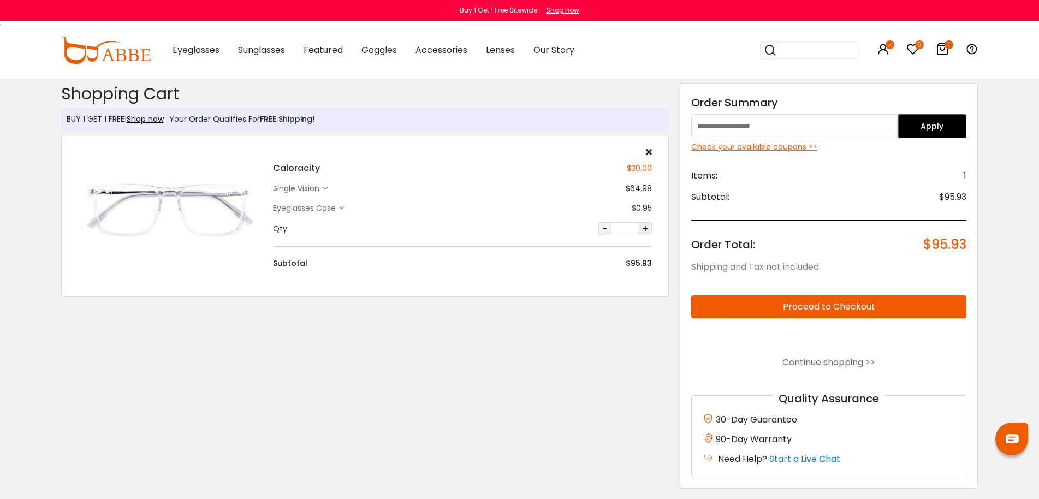
click at [218, 336] on div "Shopping Cart ( 1 ): $95.93 Shipping and Tax not included Shopping Cart BUY 1 G…" at bounding box center [365, 292] width 618 height 426
click at [319, 190] on div "single vision" at bounding box center [298, 188] width 50 height 11
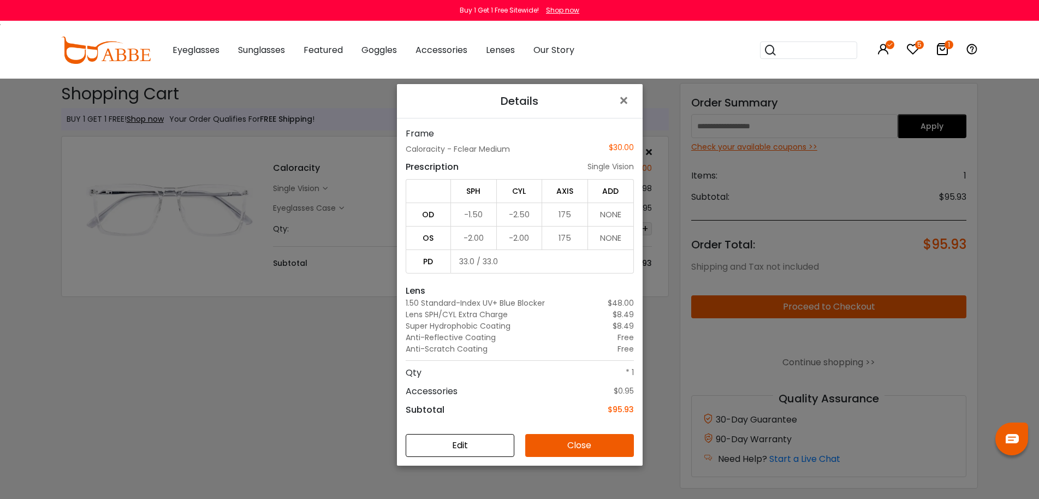
scroll to position [79, 0]
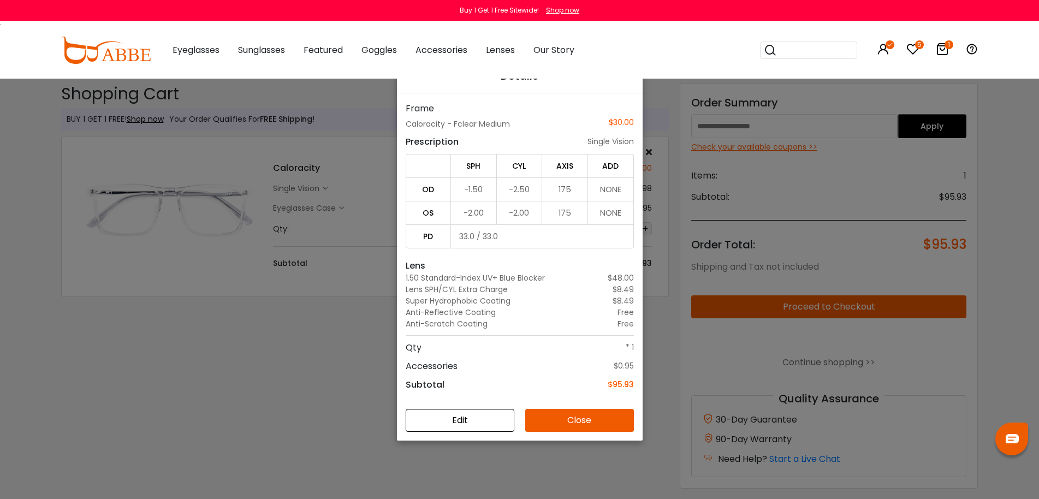
click at [462, 421] on button "Edit" at bounding box center [460, 420] width 109 height 23
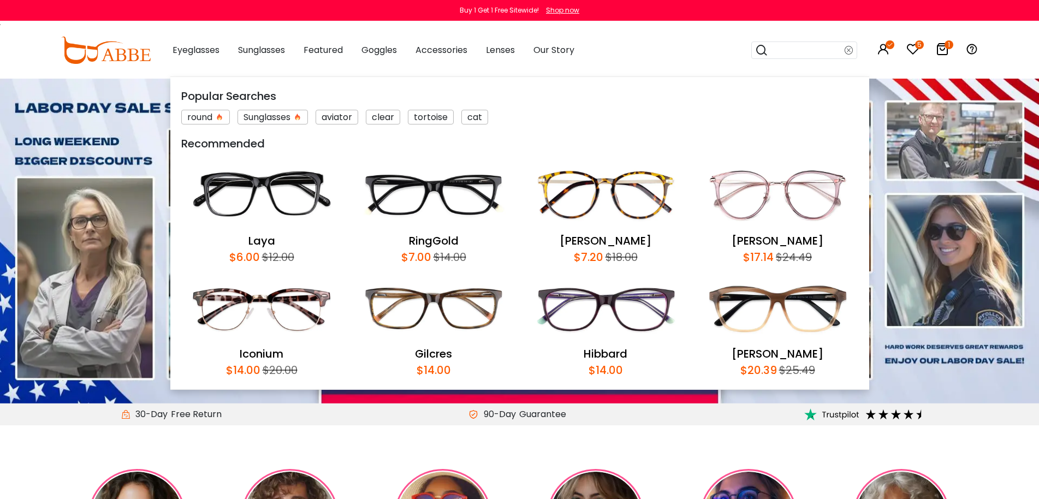
click at [788, 55] on input "search" at bounding box center [806, 50] width 76 height 16
paste input "**********"
type input "**********"
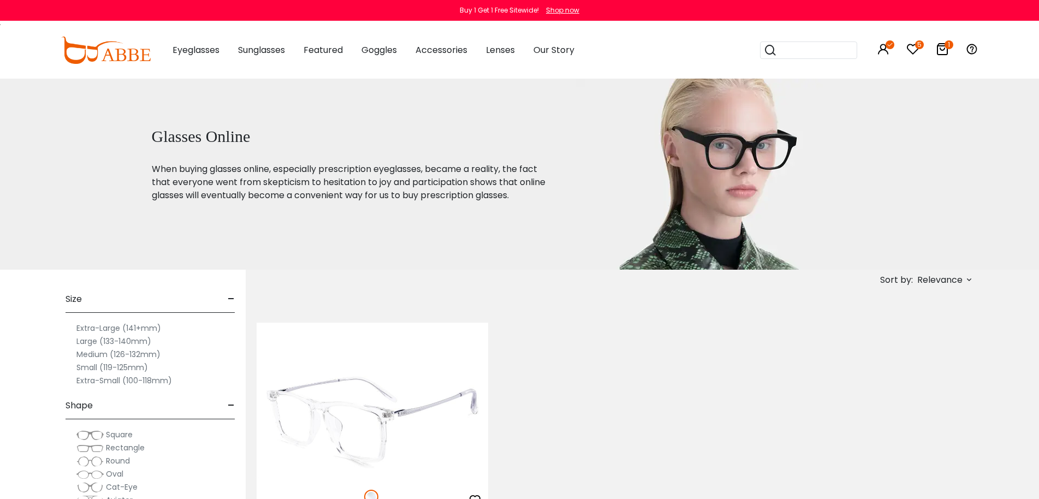
click at [418, 404] on img at bounding box center [372, 420] width 231 height 116
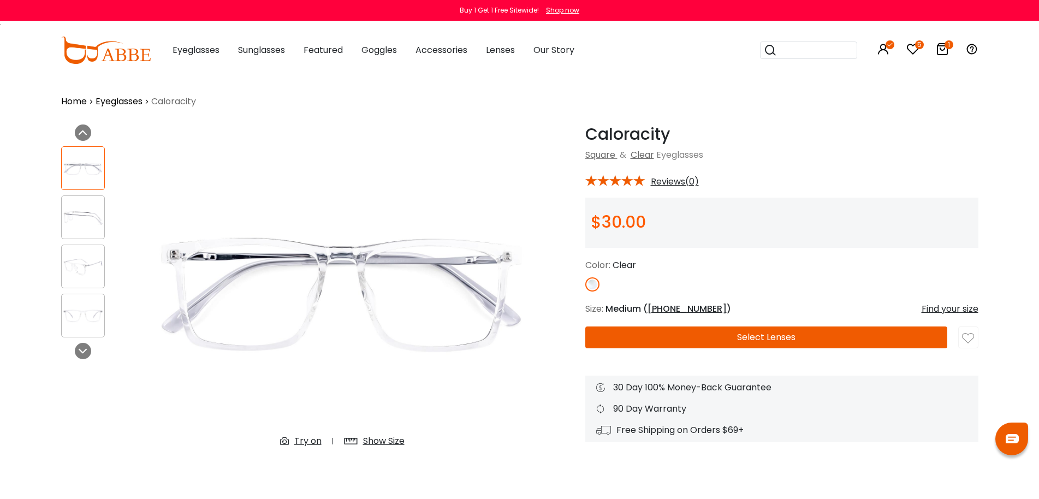
click at [86, 266] on img at bounding box center [83, 266] width 43 height 21
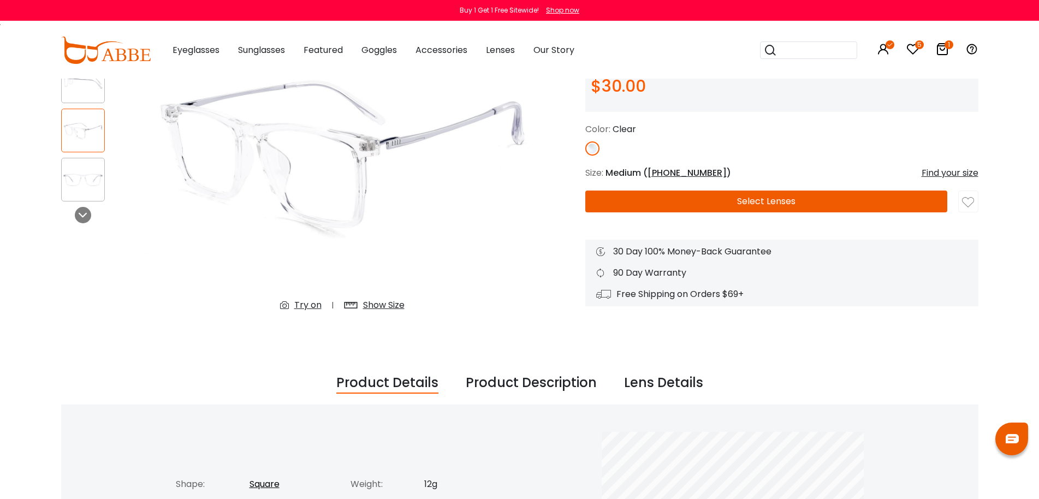
scroll to position [109, 0]
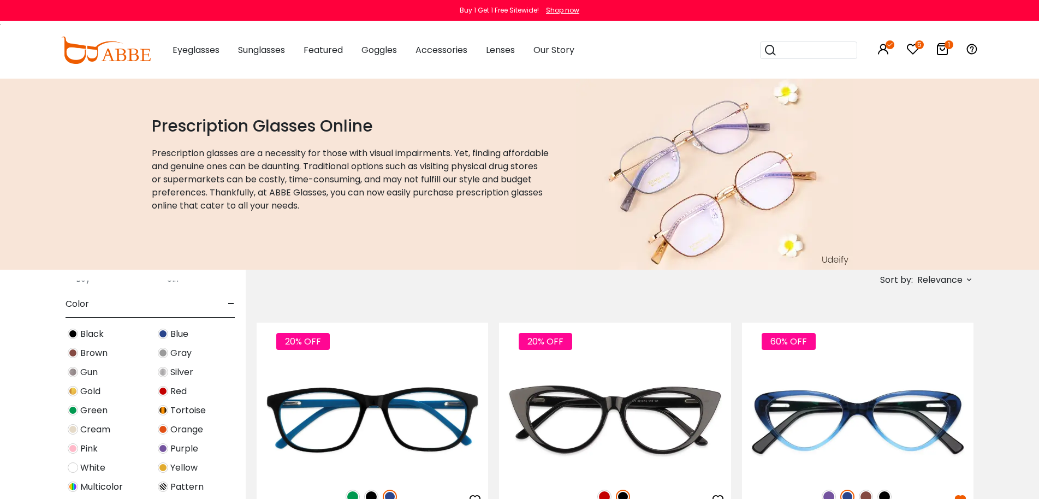
click at [93, 464] on span "White" at bounding box center [92, 467] width 25 height 13
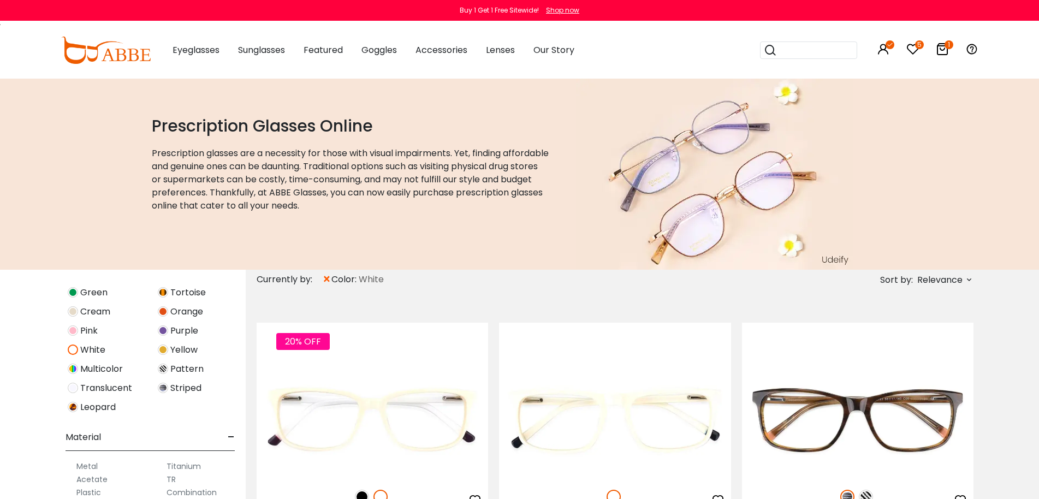
scroll to position [478, 0]
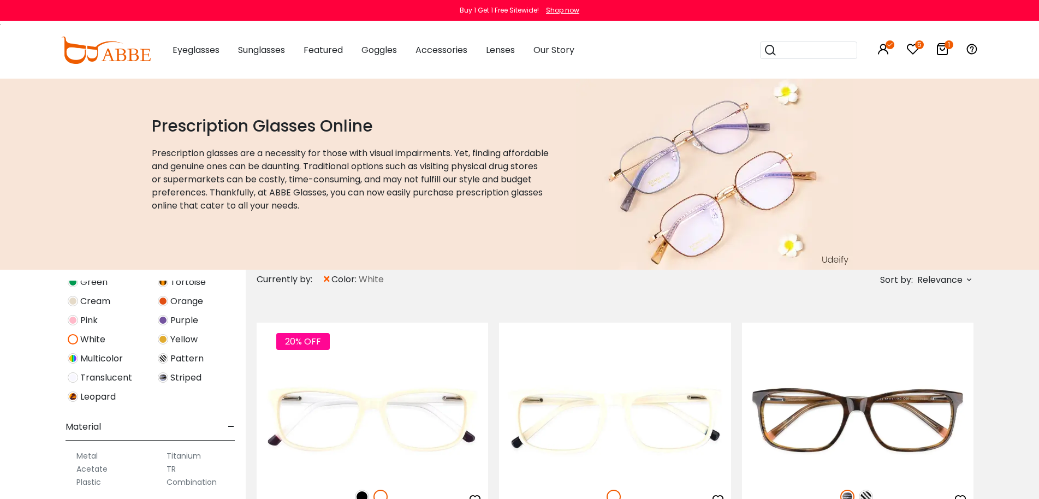
click at [103, 382] on span "Translucent" at bounding box center [106, 377] width 52 height 13
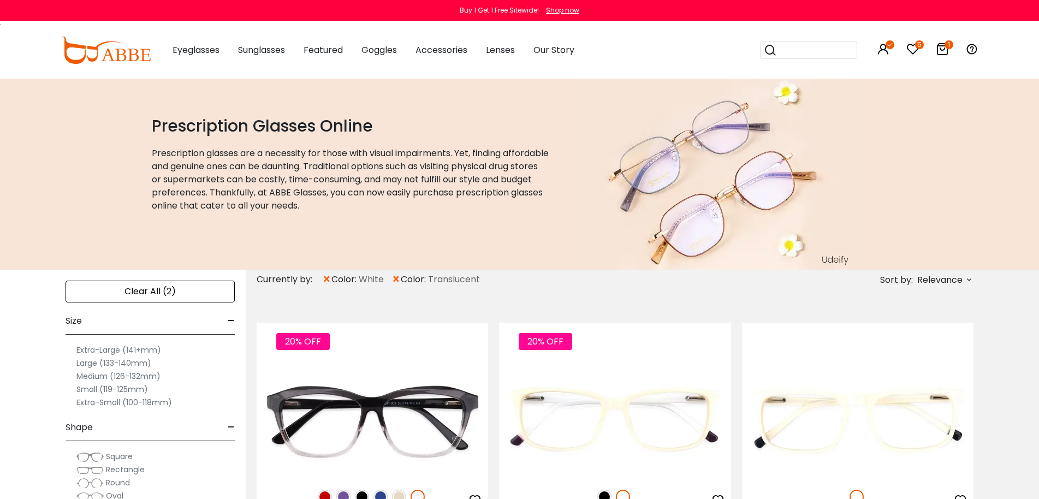
click at [324, 278] on span "×" at bounding box center [326, 280] width 9 height 20
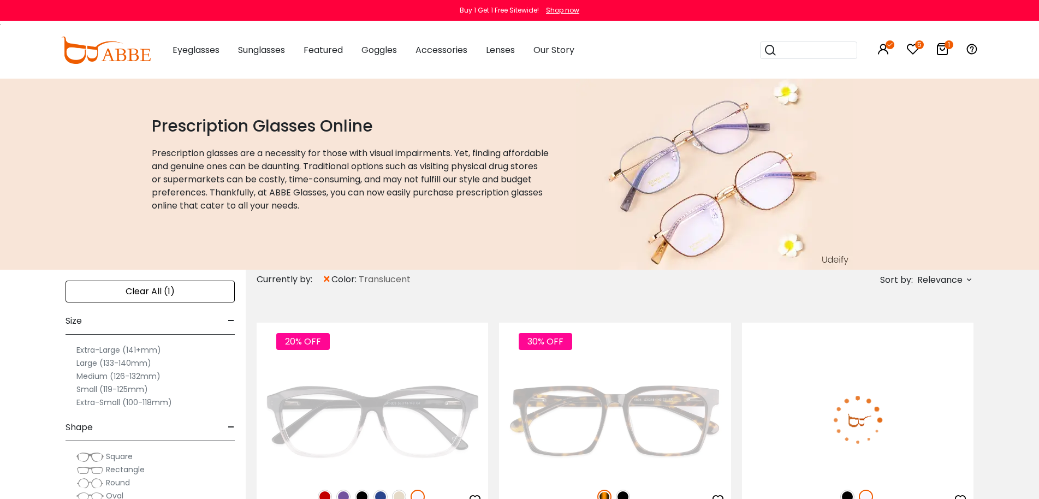
click at [928, 278] on span "Relevance" at bounding box center [939, 280] width 45 height 20
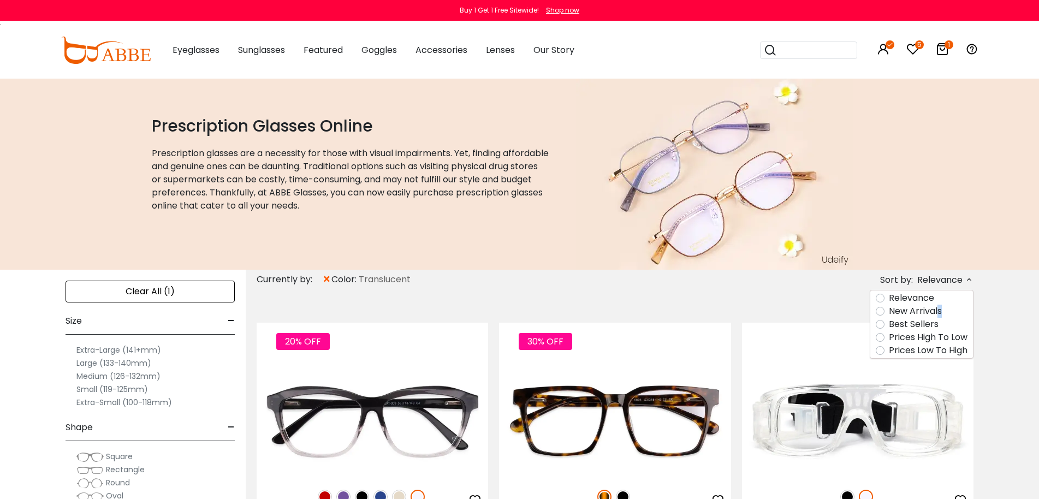
click at [938, 312] on label "New Arrivals" at bounding box center [915, 311] width 53 height 13
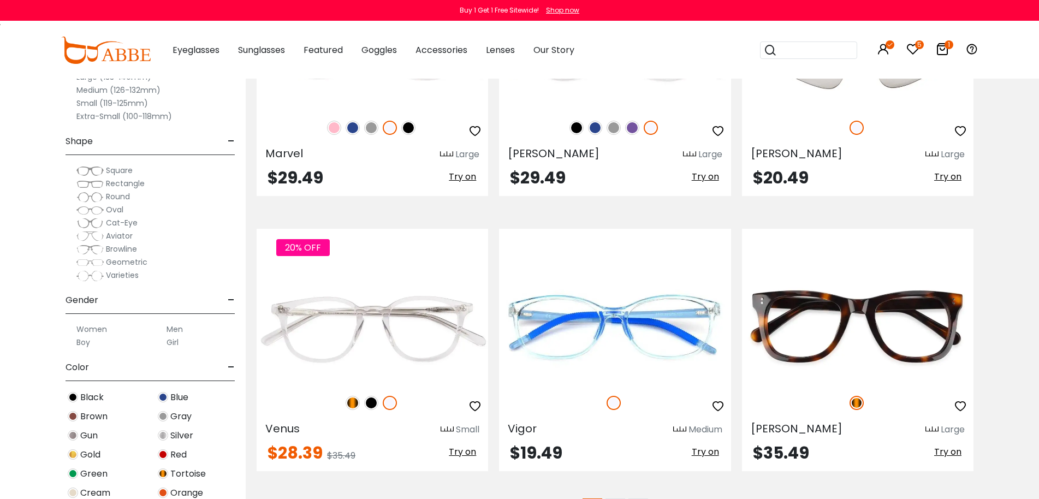
scroll to position [5458, 0]
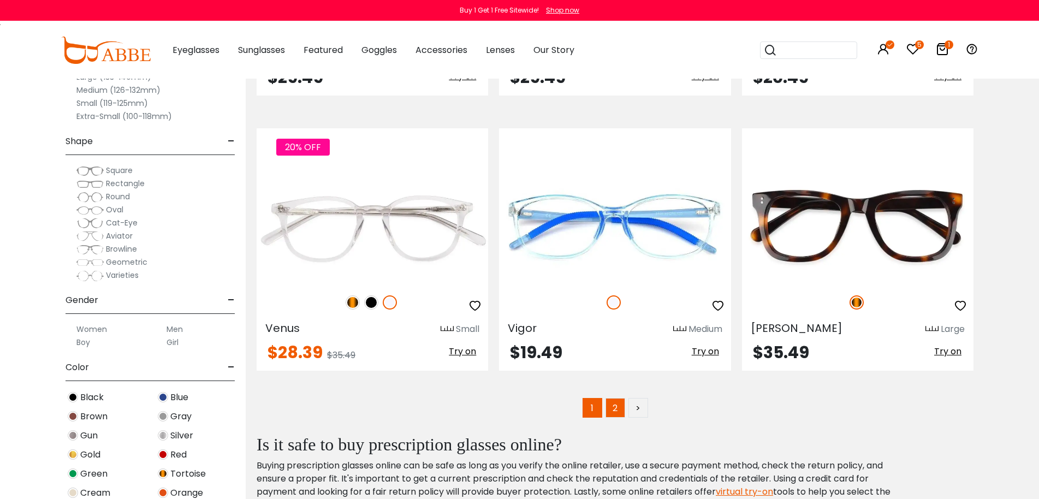
click at [616, 408] on link "2" at bounding box center [615, 408] width 20 height 20
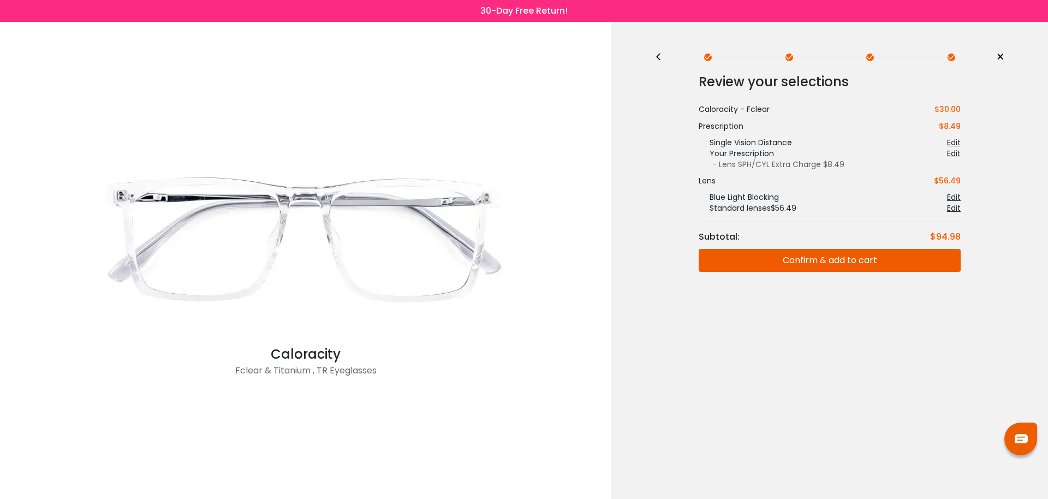
click at [869, 58] on div at bounding box center [870, 57] width 8 height 8
click at [663, 54] on div "<" at bounding box center [663, 57] width 16 height 9
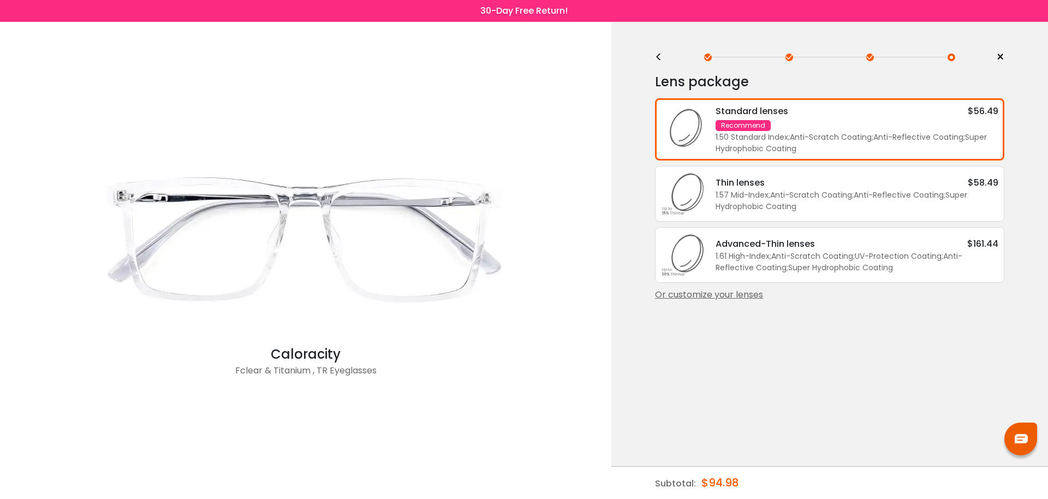
click at [696, 251] on icon at bounding box center [683, 255] width 44 height 44
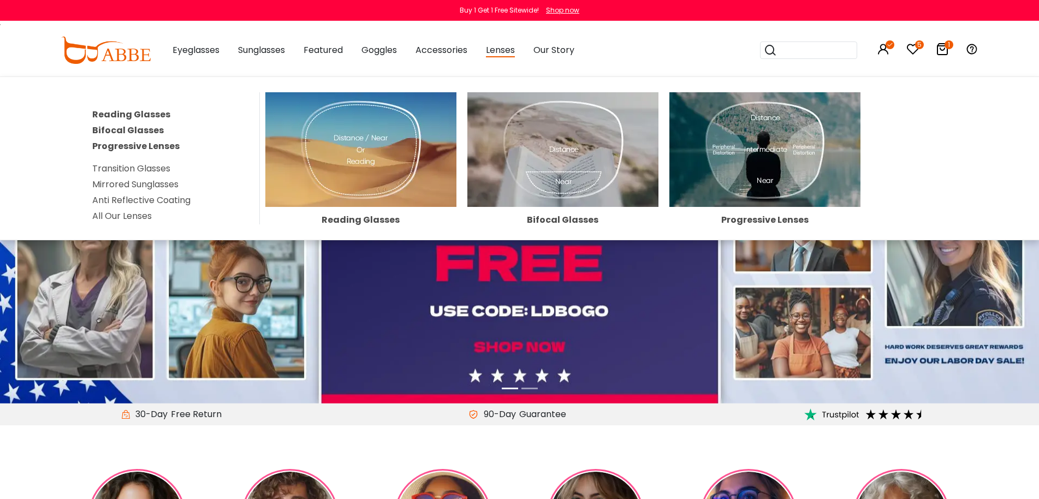
click at [130, 215] on link "All Our Lenses" at bounding box center [121, 216] width 59 height 13
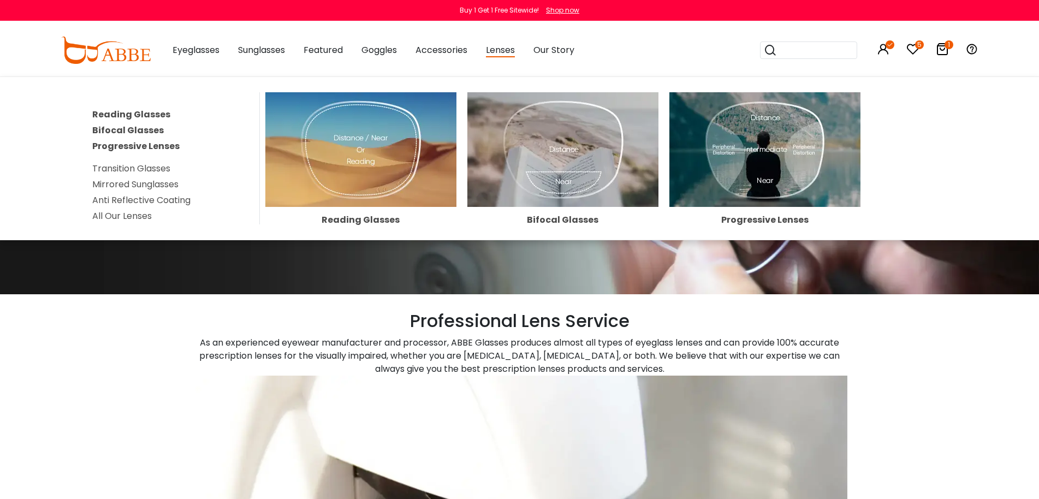
click at [505, 55] on span "Lenses" at bounding box center [500, 51] width 29 height 14
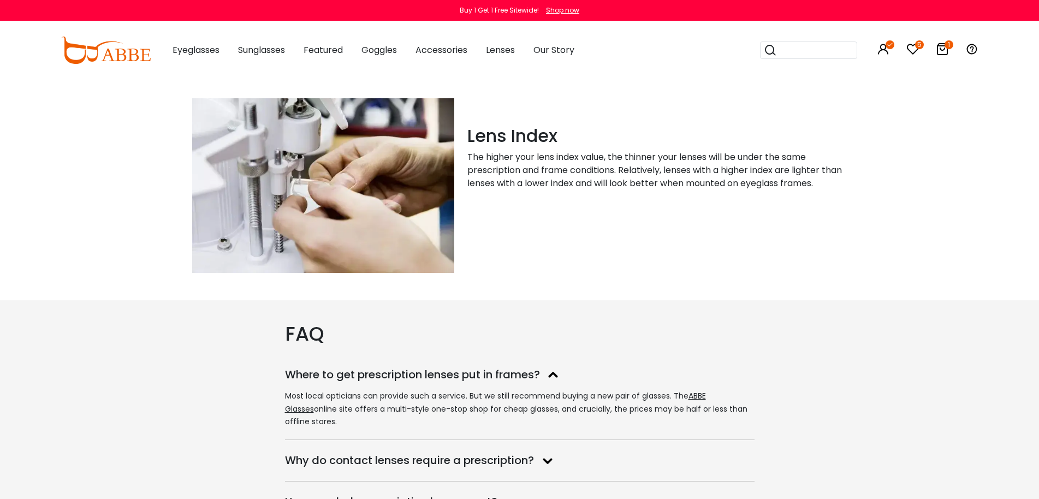
scroll to position [1747, 0]
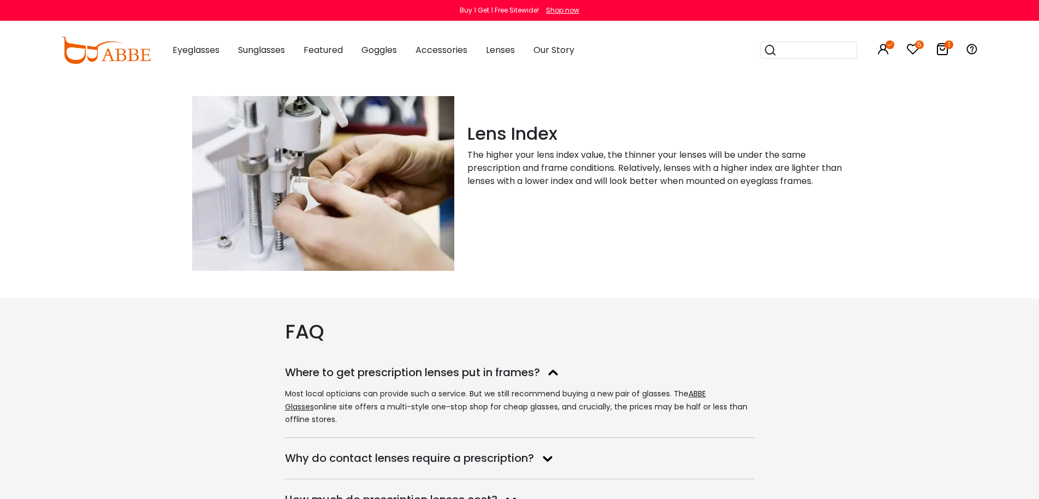
click at [540, 166] on p "The higher your lens index value, the thinner your lenses will be under the sam…" at bounding box center [657, 167] width 380 height 39
click at [344, 171] on img at bounding box center [323, 183] width 262 height 175
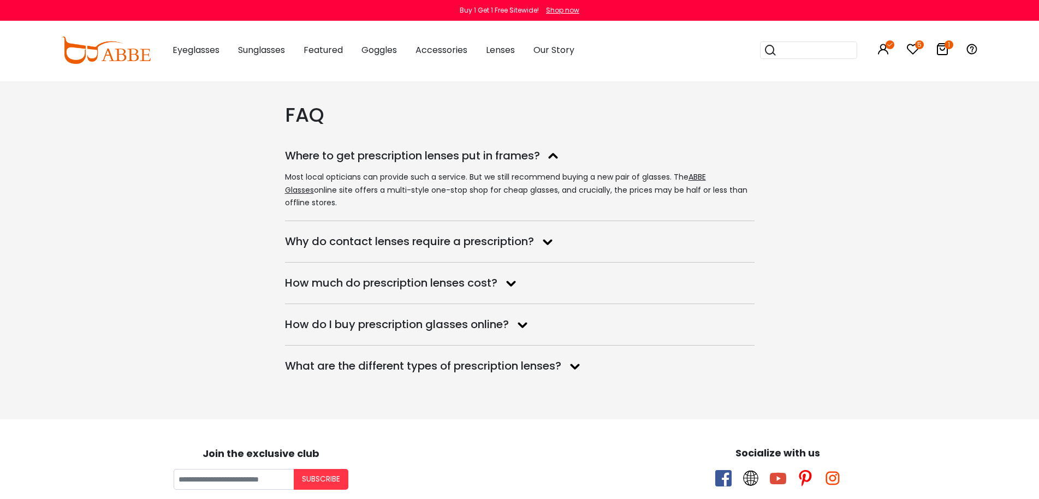
scroll to position [1965, 0]
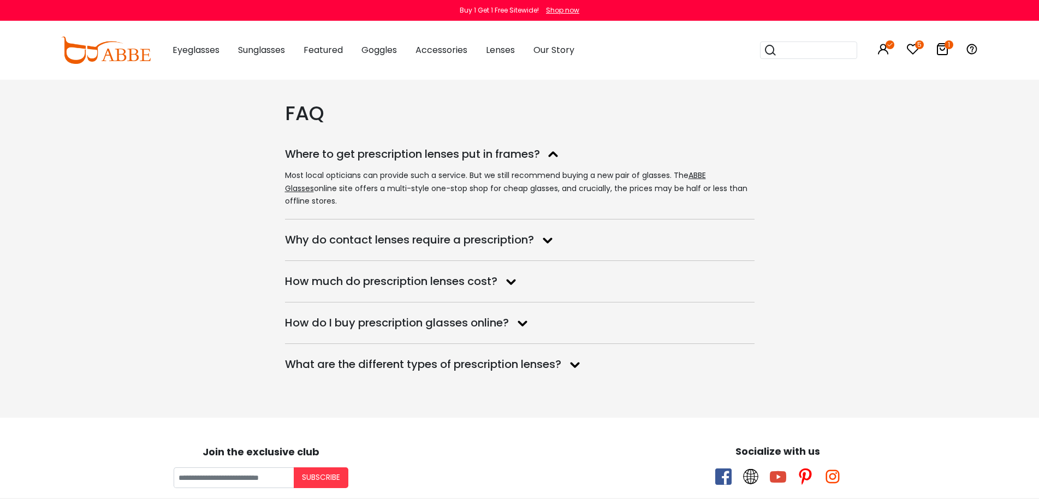
click at [541, 234] on icon at bounding box center [546, 239] width 19 height 17
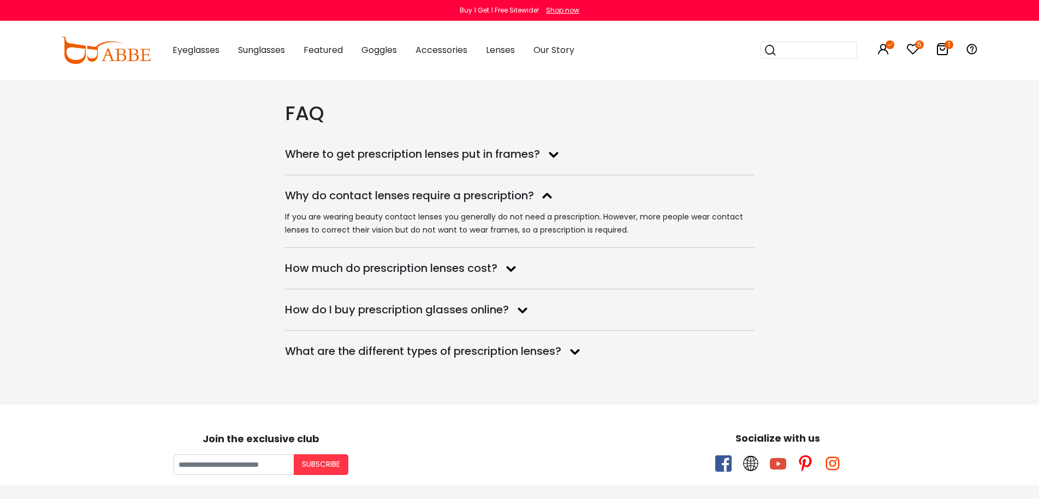
click at [493, 269] on h3 "How much do prescription lenses cost?" at bounding box center [391, 268] width 212 height 14
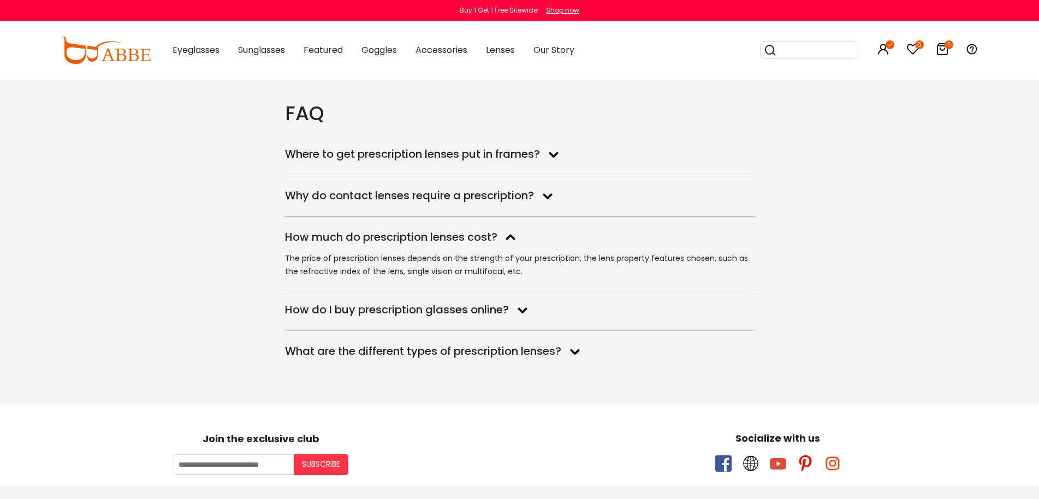
click at [470, 314] on h3 "How do I buy prescription glasses online?" at bounding box center [397, 310] width 224 height 14
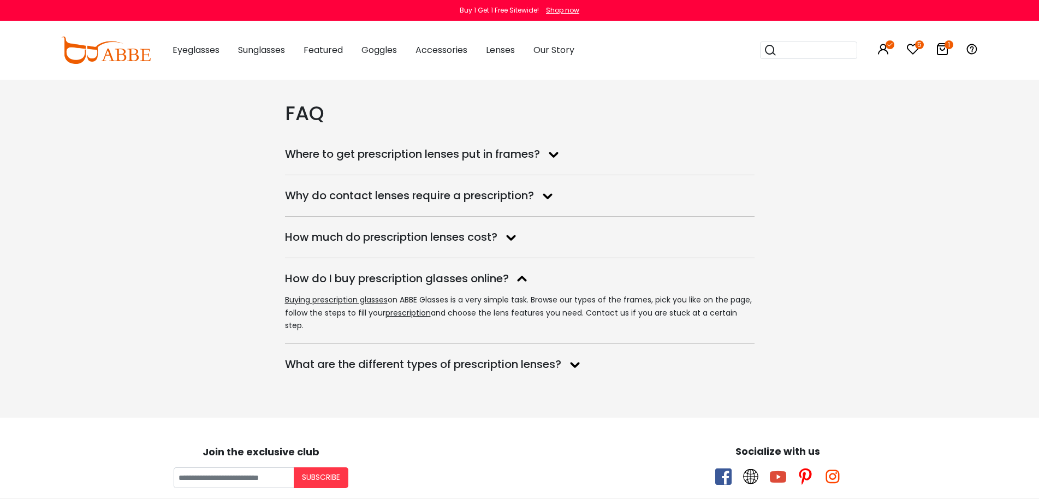
click at [466, 344] on dl "What are the different types of prescription lenses? There are several differen…" at bounding box center [519, 364] width 469 height 41
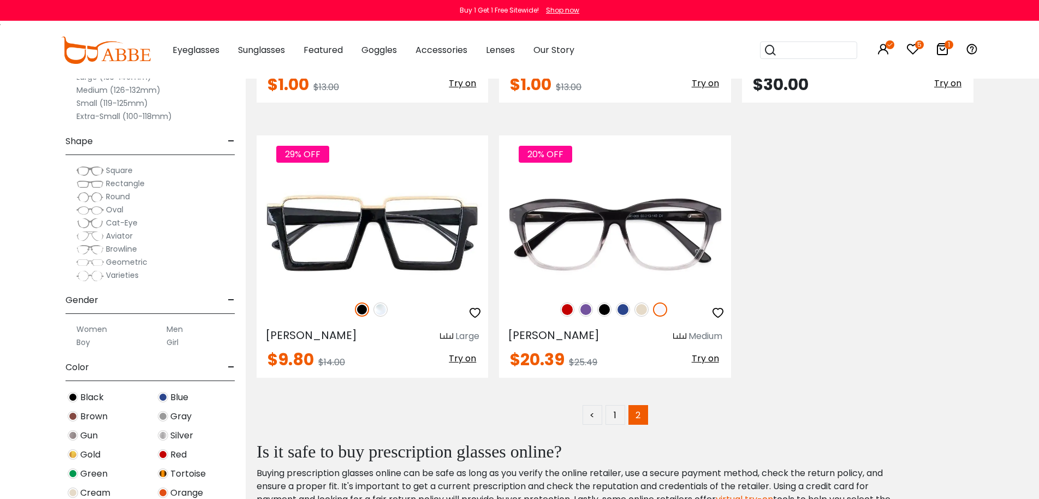
scroll to position [764, 0]
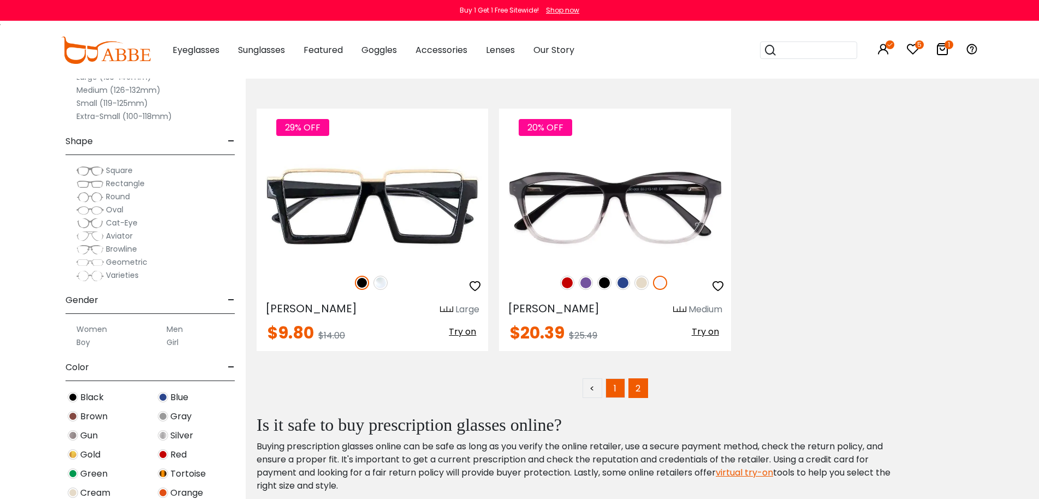
click at [611, 389] on link "1" at bounding box center [615, 388] width 20 height 20
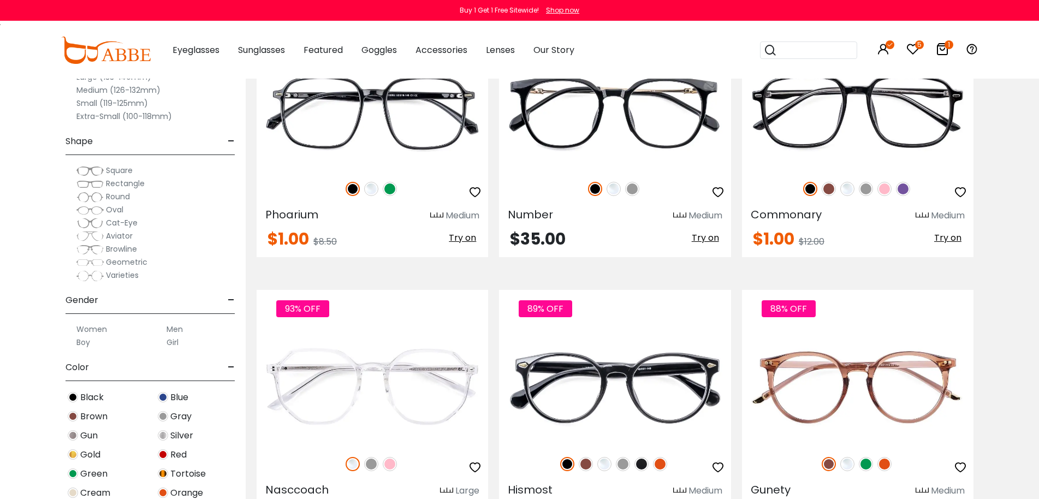
scroll to position [5458, 0]
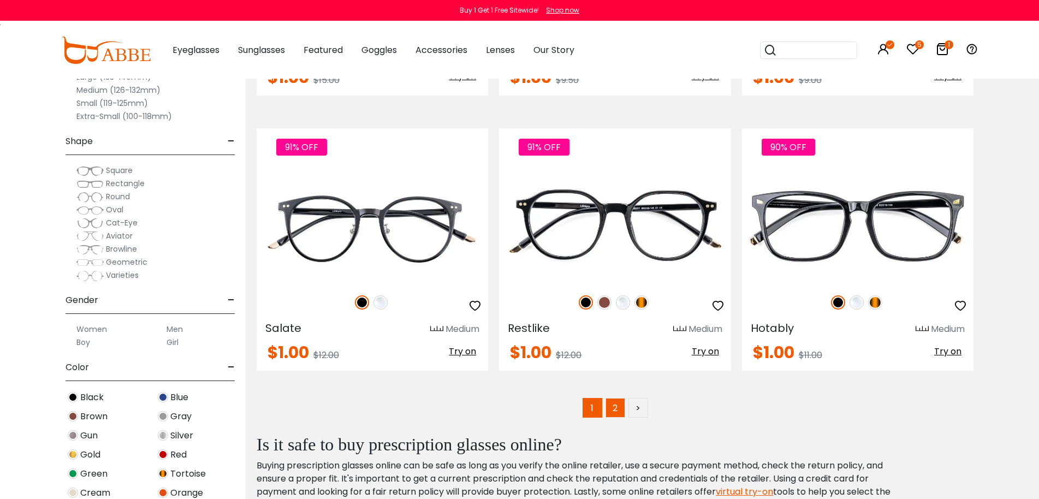
click at [617, 412] on link "2" at bounding box center [615, 408] width 20 height 20
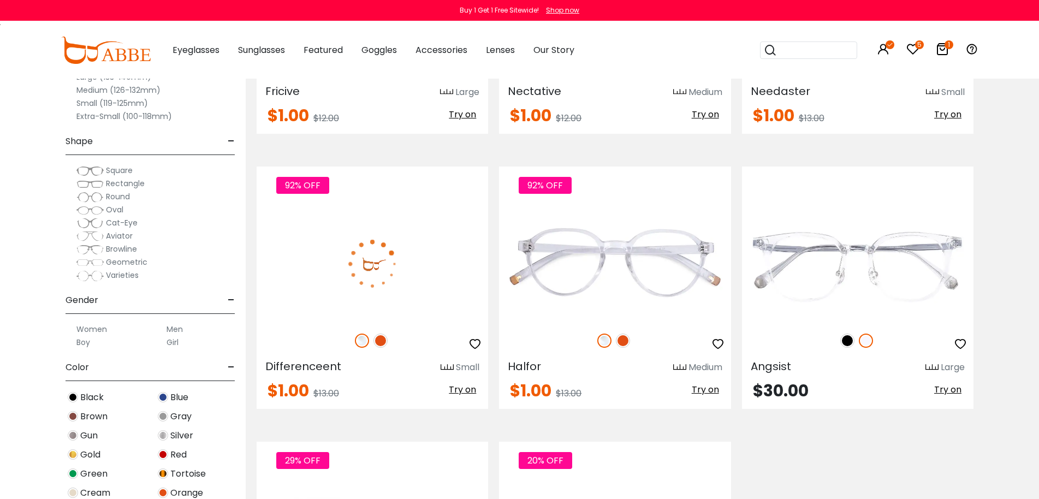
scroll to position [109, 0]
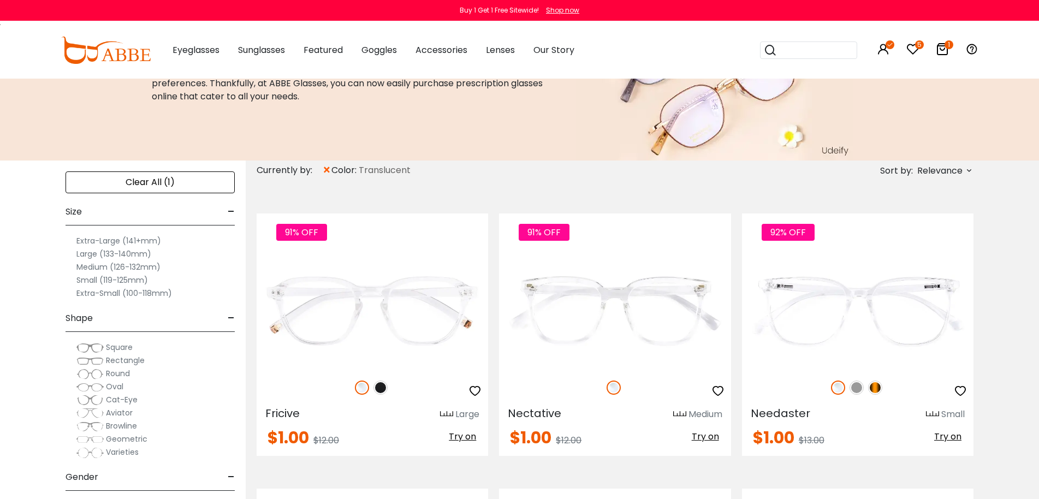
click at [179, 182] on div "Clear All (1)" at bounding box center [149, 182] width 169 height 22
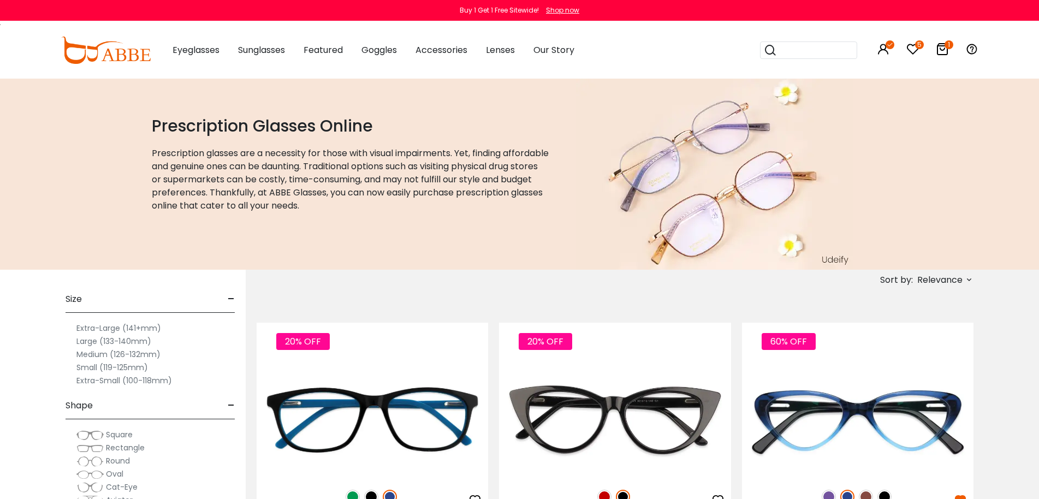
click at [931, 275] on span "Relevance" at bounding box center [939, 280] width 45 height 20
click at [922, 314] on label "New Arrivals" at bounding box center [915, 311] width 53 height 13
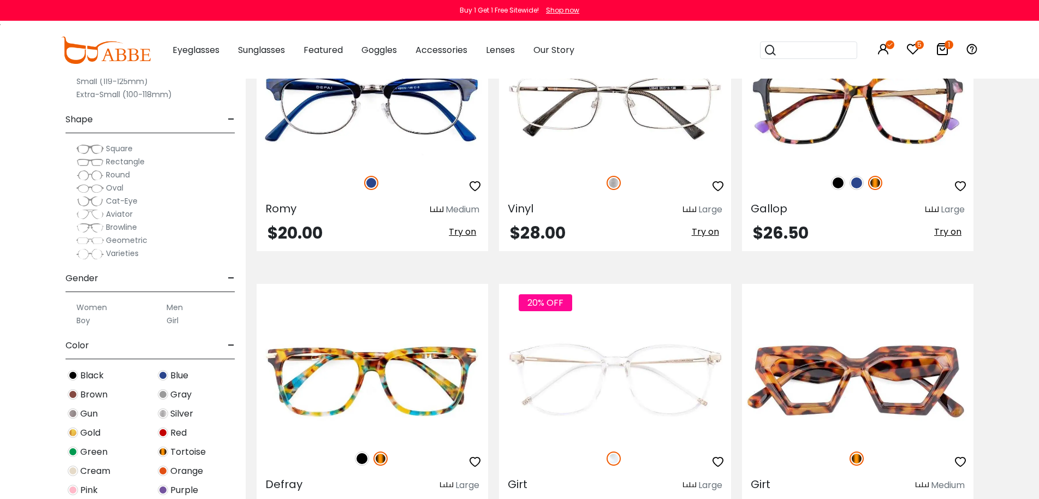
scroll to position [4912, 0]
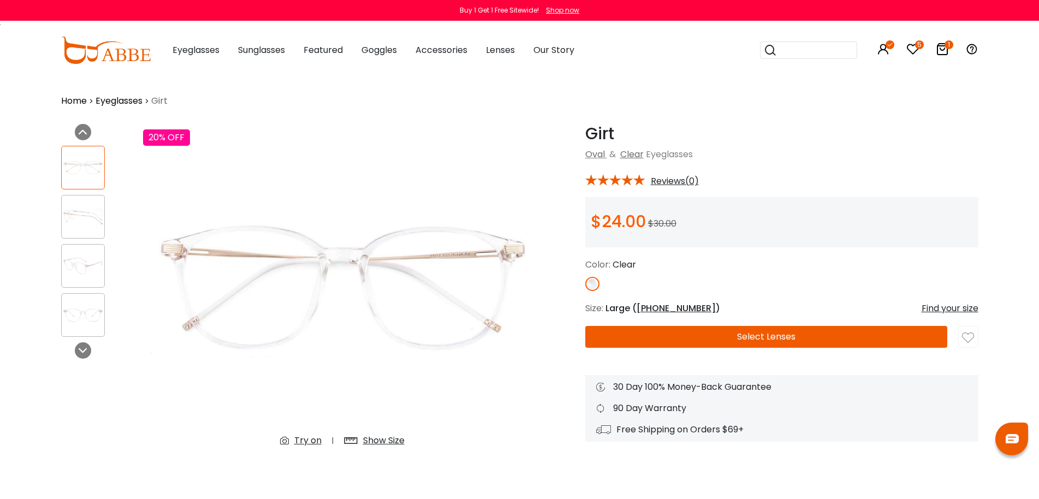
click at [92, 259] on img at bounding box center [83, 265] width 43 height 21
